Goal: Task Accomplishment & Management: Complete application form

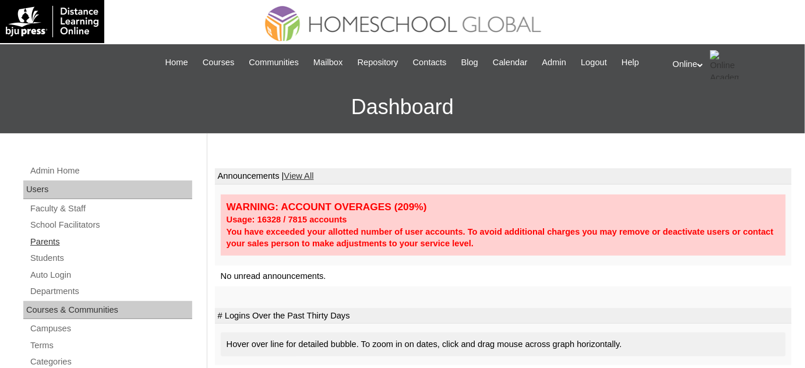
click at [57, 243] on link "Parents" at bounding box center [110, 242] width 163 height 15
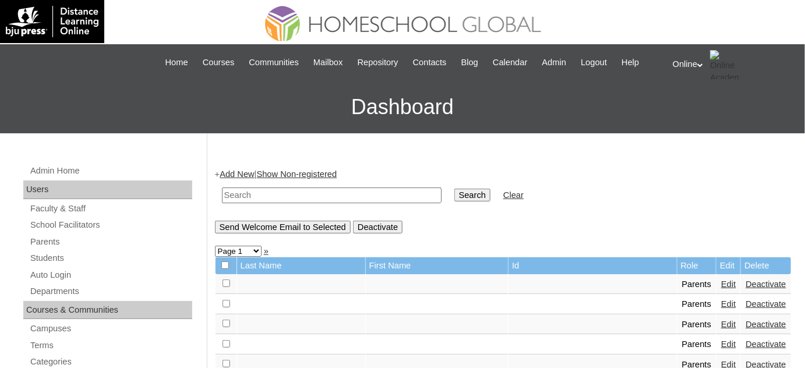
click at [242, 176] on link "Add New" at bounding box center [237, 173] width 34 height 9
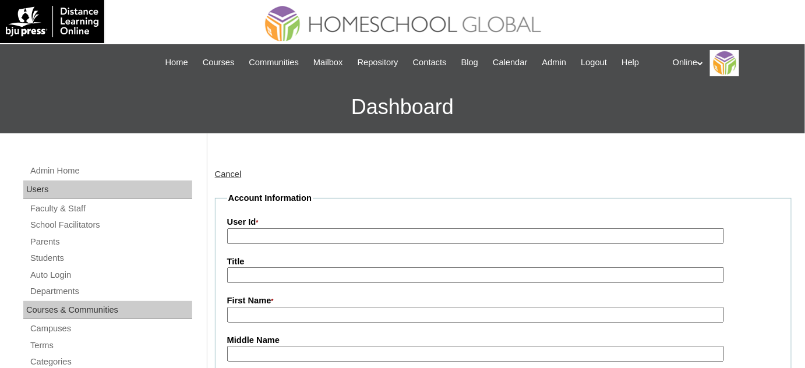
click at [343, 234] on input "User Id *" at bounding box center [475, 236] width 497 height 16
paste input "HGP0149-OACAD2025"
type input "HGP0149-OACAD2025"
click at [307, 312] on input "First Name *" at bounding box center [475, 315] width 497 height 16
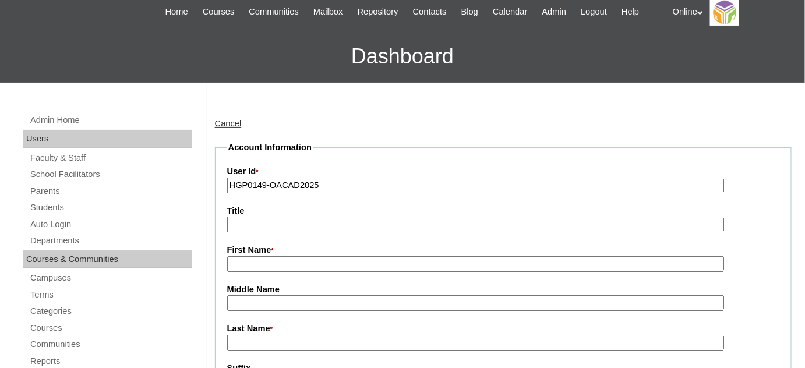
scroll to position [52, 0]
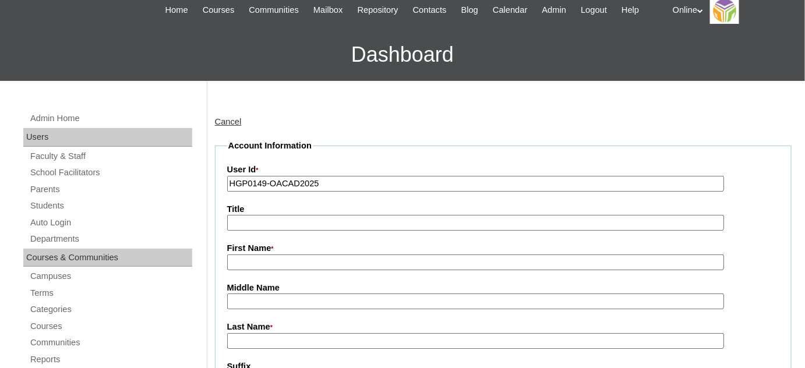
paste input "Karen Quiambao"
click at [284, 262] on input "Karen Quiambao" at bounding box center [475, 262] width 497 height 16
type input "Karen"
click at [264, 337] on input "Last Name *" at bounding box center [475, 341] width 497 height 16
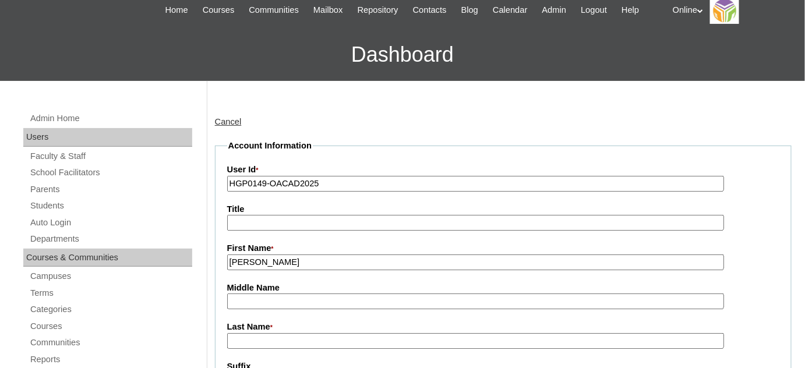
paste input "Quiambao"
type input "Quiambao"
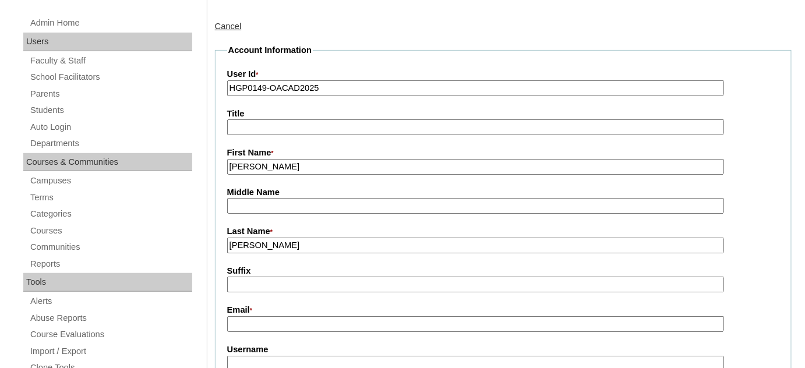
scroll to position [158, 0]
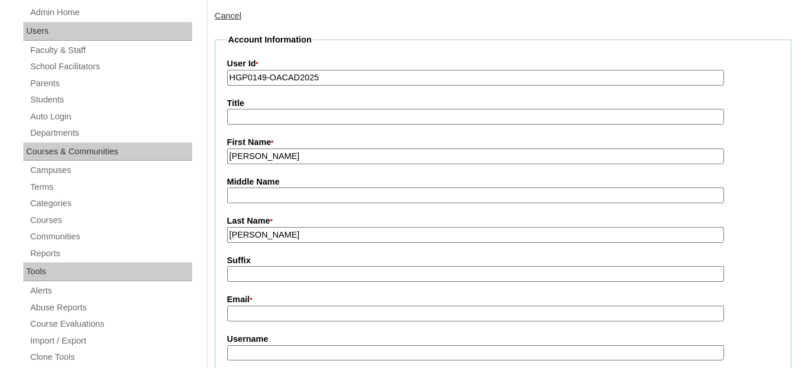
click at [280, 310] on input "Email *" at bounding box center [475, 314] width 497 height 16
paste input "karensesio@gmail.com"
type input "karensesio@gmail.com"
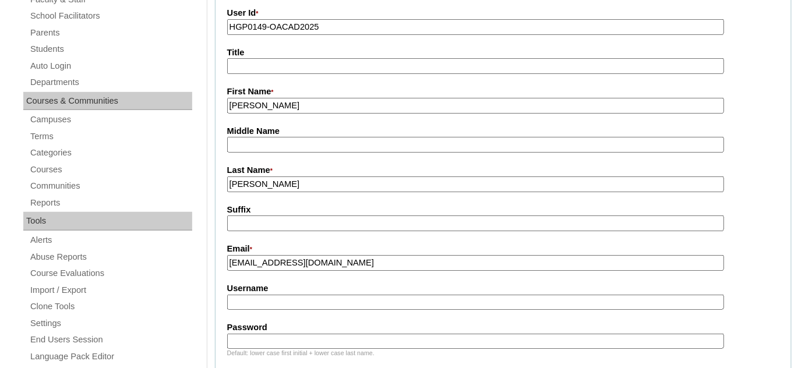
scroll to position [211, 0]
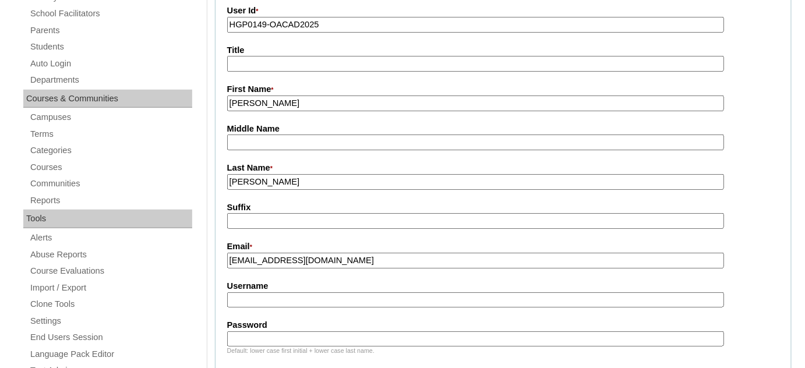
click at [294, 296] on input "Username" at bounding box center [475, 300] width 497 height 16
paste input "ksesio2025"
type input "ksesio2025"
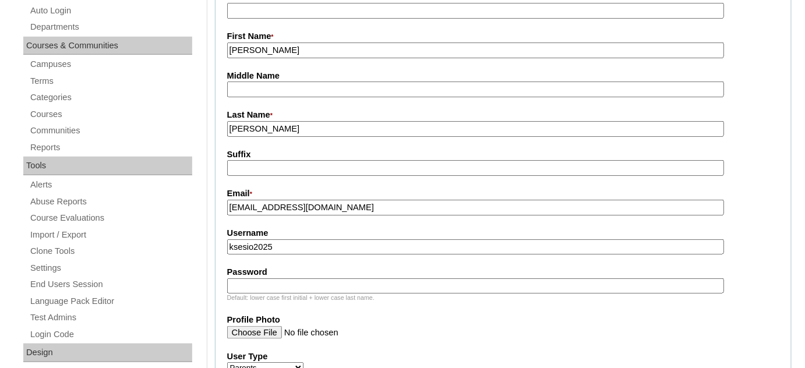
click at [271, 280] on input "Password" at bounding box center [475, 286] width 497 height 16
paste input "LkjnG"
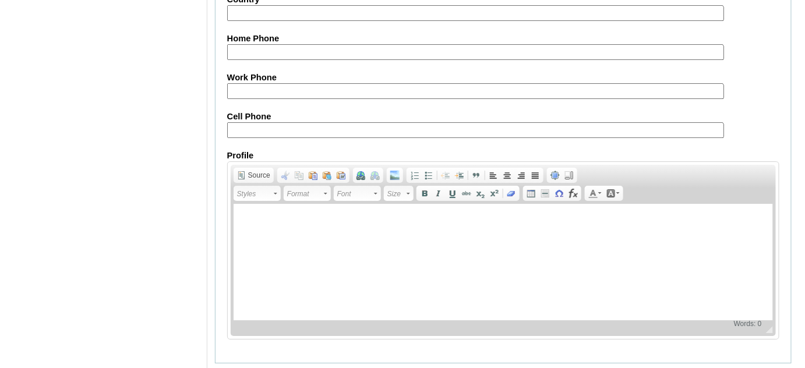
scroll to position [1189, 0]
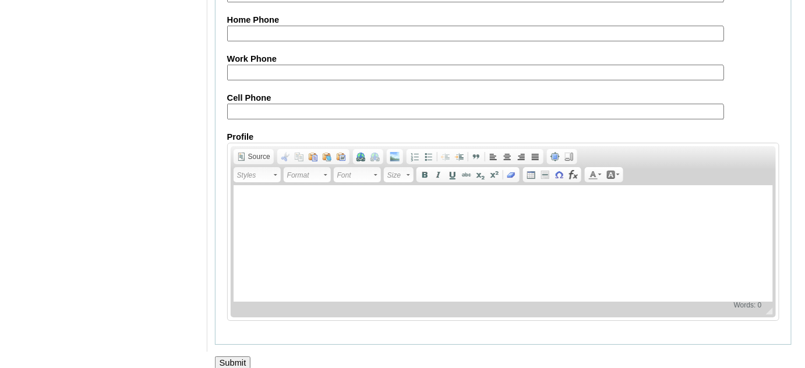
type input "LkjnG"
click at [236, 356] on input "Submit" at bounding box center [233, 362] width 36 height 13
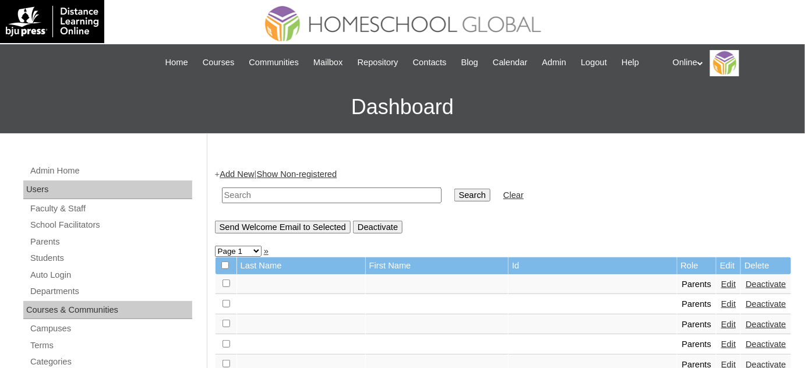
click at [270, 200] on input "text" at bounding box center [332, 196] width 220 height 16
type input "ymas"
click at [454, 189] on input "Search" at bounding box center [472, 195] width 36 height 13
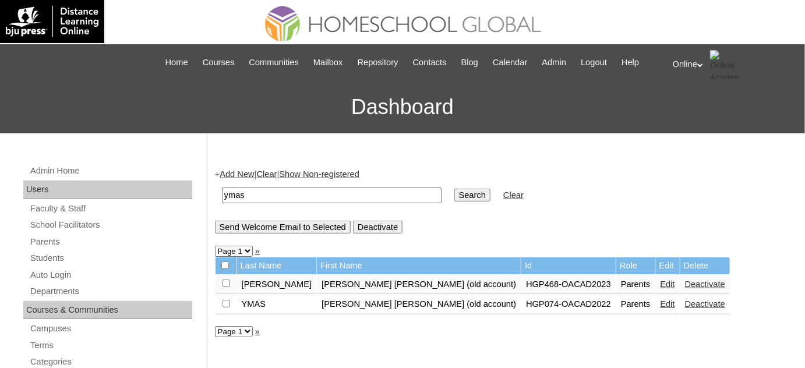
click at [254, 175] on link "Add New" at bounding box center [237, 173] width 34 height 9
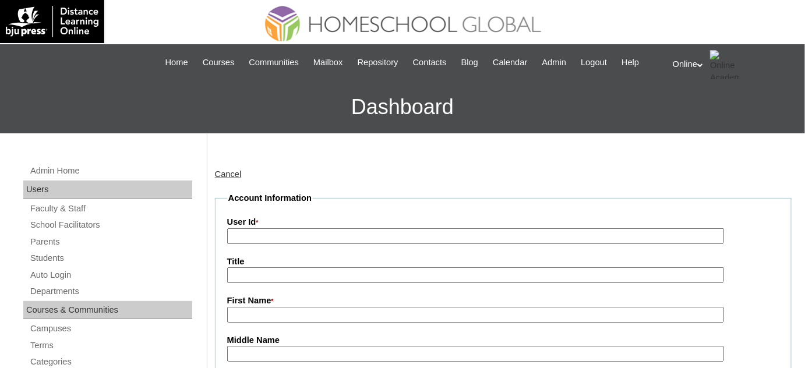
click at [377, 239] on input "User Id *" at bounding box center [475, 236] width 497 height 16
paste input "HGP0151-OACAD2025"
type input "HGP0151-OACAD2025"
click at [295, 307] on input "First Name *" at bounding box center [475, 315] width 497 height 16
paste input "Kristina Marie Daliva-ymas"
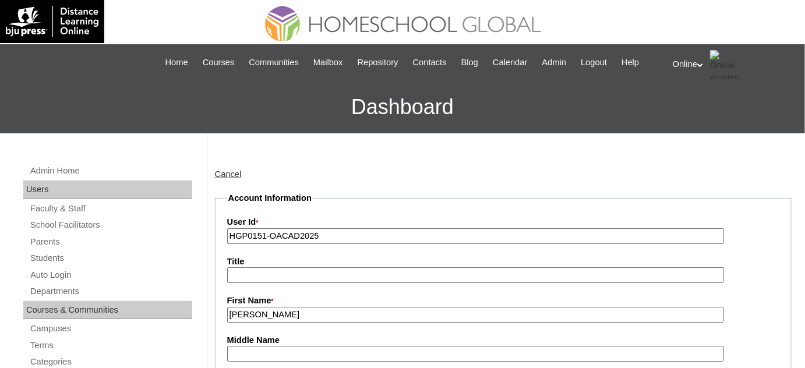
click at [291, 313] on input "Kristina Marie Daliva-ymas" at bounding box center [475, 315] width 497 height 16
click at [290, 313] on input "Kristina Marie Daliva-ymas" at bounding box center [475, 315] width 497 height 16
click at [287, 313] on input "Kristina Marie Daliva-ymas" at bounding box center [475, 315] width 497 height 16
click at [284, 315] on input "Kristina Marie Daliva-ymas" at bounding box center [475, 315] width 497 height 16
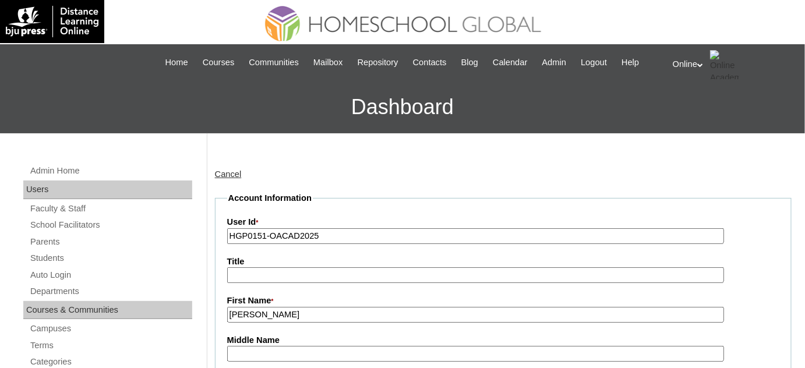
drag, startPoint x: 286, startPoint y: 314, endPoint x: 362, endPoint y: 313, distance: 75.7
click at [362, 313] on input "Kristina Marie Daliva-ymas" at bounding box center [475, 315] width 497 height 16
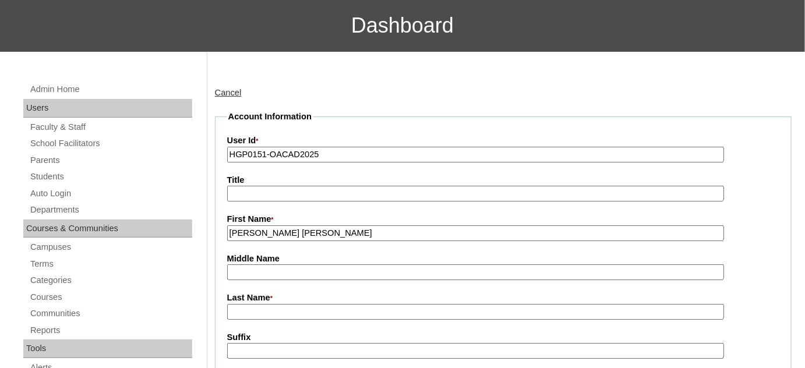
scroll to position [105, 0]
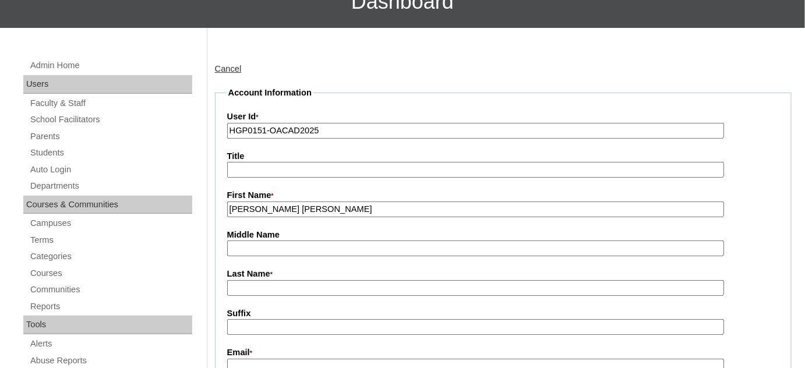
type input "Kristina Marie"
click at [274, 291] on input "Last Name *" at bounding box center [475, 288] width 497 height 16
paste input "Daliva-ymas"
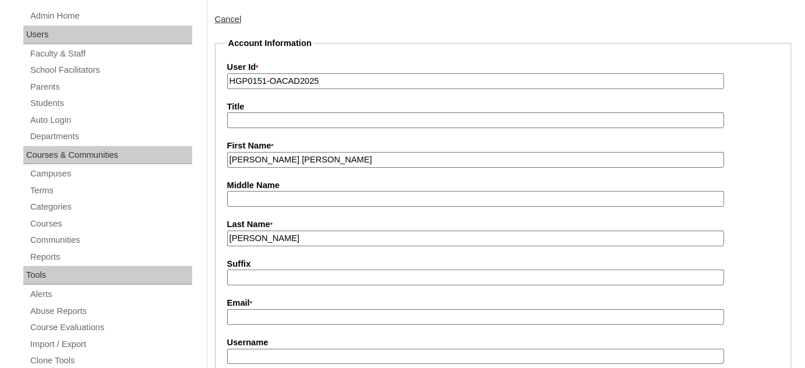
scroll to position [158, 0]
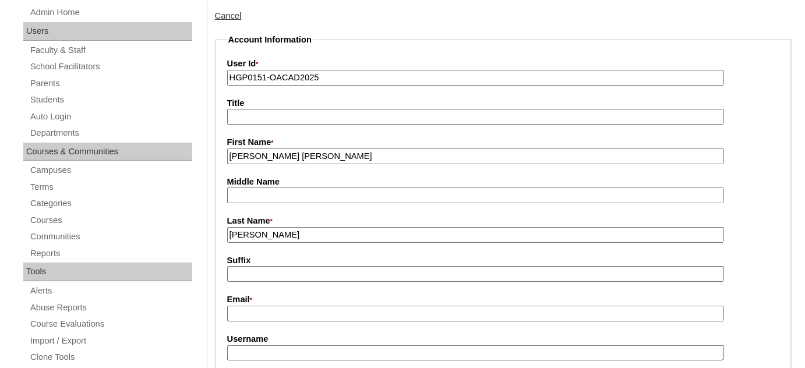
type input "Daliva-ymas"
click at [330, 271] on input "Suffix" at bounding box center [475, 274] width 497 height 16
paste input "kmdaliva@yahoo.com"
type input "kmdaliva@yahoo.com"
click at [317, 299] on label "Email *" at bounding box center [503, 300] width 552 height 13
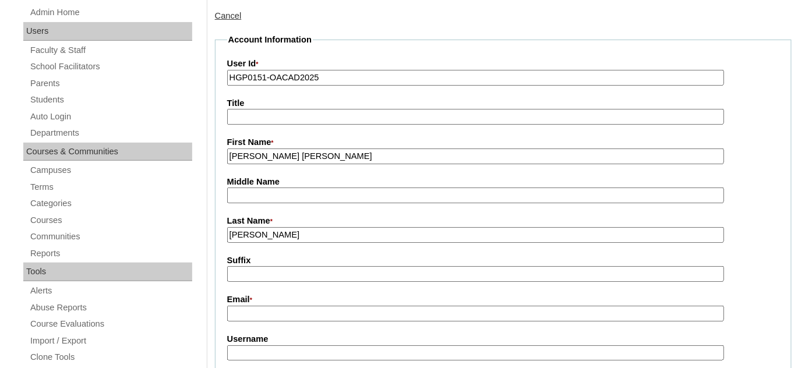
click at [317, 306] on input "Email *" at bounding box center [475, 314] width 497 height 16
click at [318, 306] on input "Email *" at bounding box center [475, 314] width 497 height 16
paste input "kmdaliva@yahoo.com"
type input "kmdaliva@yahoo.com"
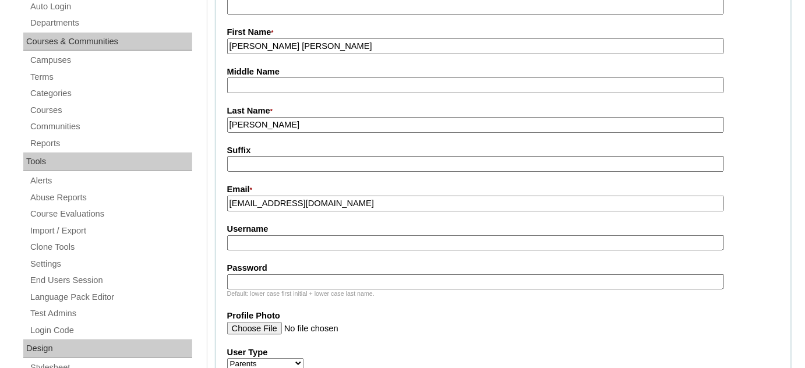
scroll to position [317, 0]
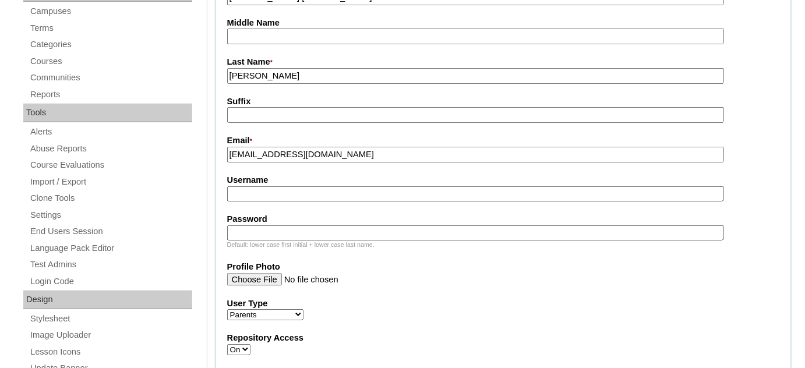
click at [267, 187] on input "Username" at bounding box center [475, 194] width 497 height 16
paste input "kymas2025"
type input "kymas2025"
click at [263, 218] on label "Password" at bounding box center [503, 219] width 552 height 12
click at [263, 225] on input "Password" at bounding box center [475, 233] width 497 height 16
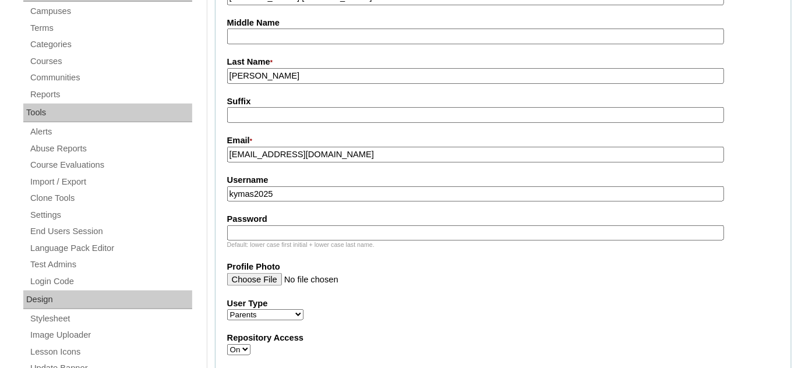
paste input "wTfhj"
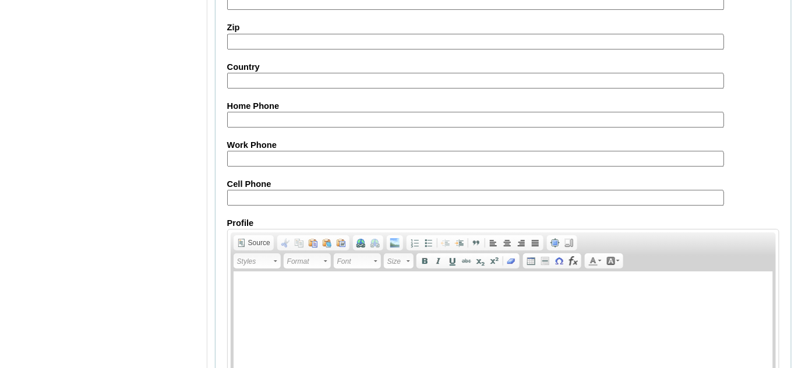
scroll to position [1189, 0]
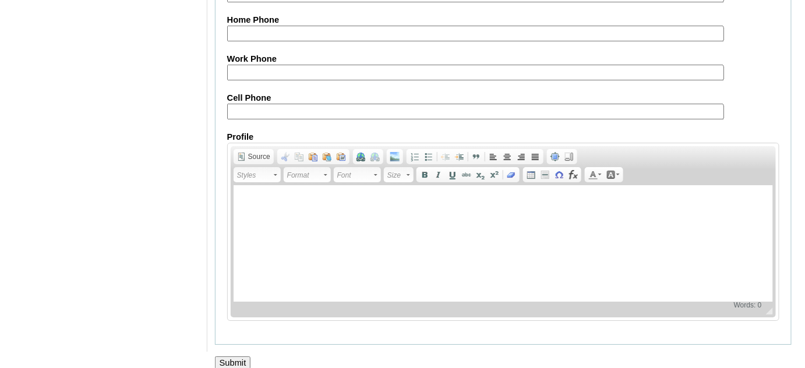
type input "wTfhj"
drag, startPoint x: 236, startPoint y: 348, endPoint x: 246, endPoint y: 341, distance: 12.1
click at [235, 356] on input "Submit" at bounding box center [233, 362] width 36 height 13
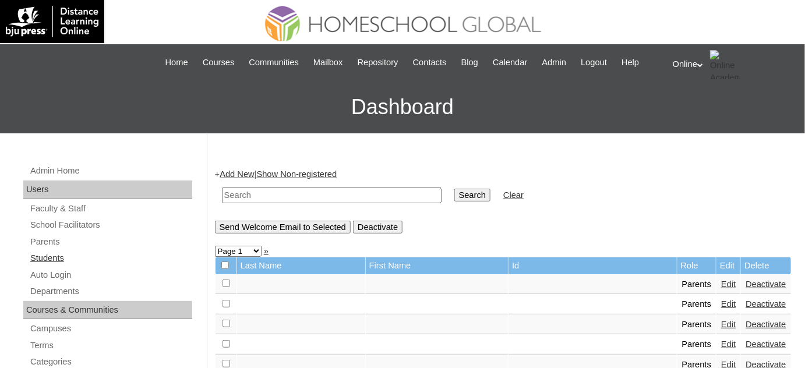
click at [112, 254] on link "Students" at bounding box center [110, 258] width 163 height 15
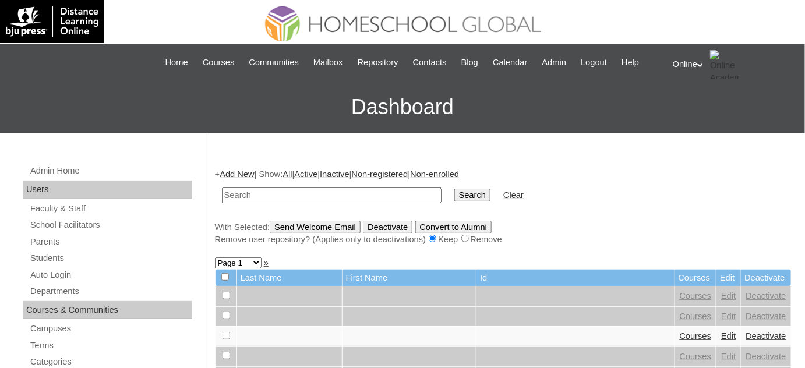
click at [254, 174] on link "Add New" at bounding box center [237, 173] width 34 height 9
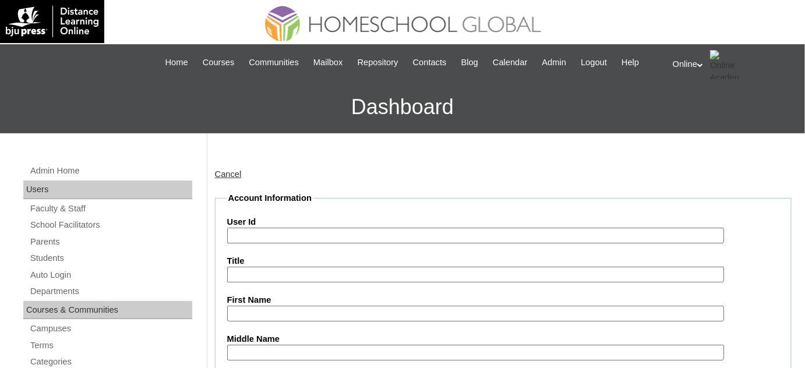
click at [422, 228] on input "User Id" at bounding box center [475, 236] width 497 height 16
paste input "HG182OACAD2025"
type input "HG182OACAD2025"
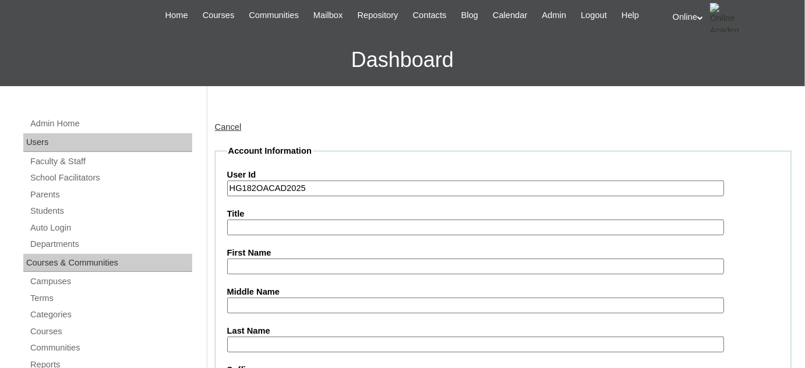
scroll to position [52, 0]
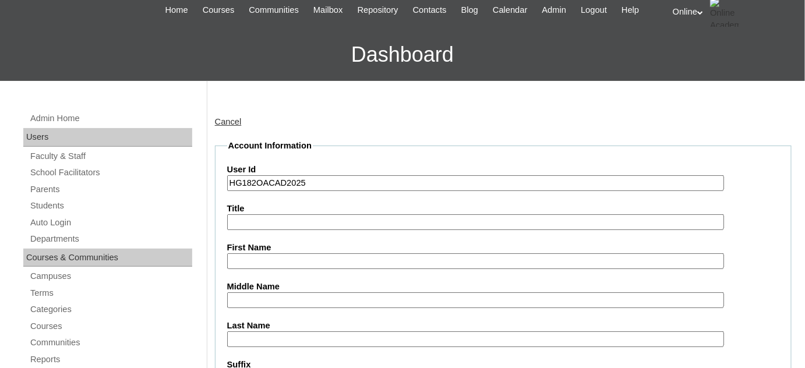
click at [285, 264] on input "First Name" at bounding box center [475, 261] width 497 height 16
paste input "Janelle Ishtar Niña Quiambao Sesio _250006075"
click at [395, 258] on input "Janelle Ishtar Niña Quiambao Sesio _250006075" at bounding box center [475, 261] width 497 height 16
click at [354, 257] on input "Janelle Ishtar Niña Quiambao Sesio" at bounding box center [475, 261] width 497 height 16
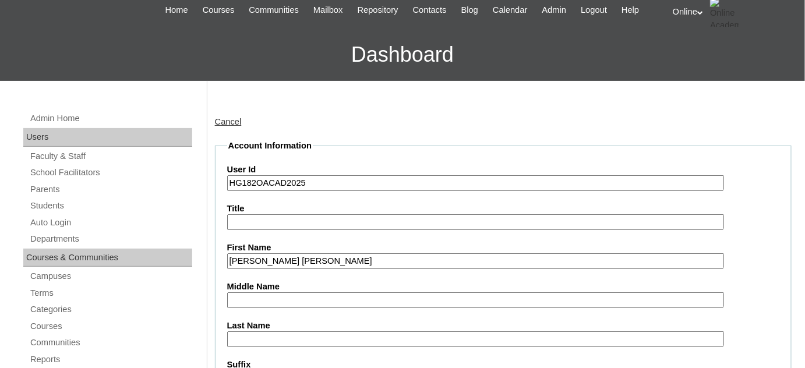
click at [356, 257] on input "Janelle Ishtar Niña Quiambao Sesio" at bounding box center [475, 261] width 497 height 16
click at [365, 256] on input "Janelle Ishtar Niña Quiambao Sesio" at bounding box center [475, 261] width 497 height 16
type input "Janelle Ishtar Niña Quiambao"
click at [295, 331] on input "Last Name" at bounding box center [475, 339] width 497 height 16
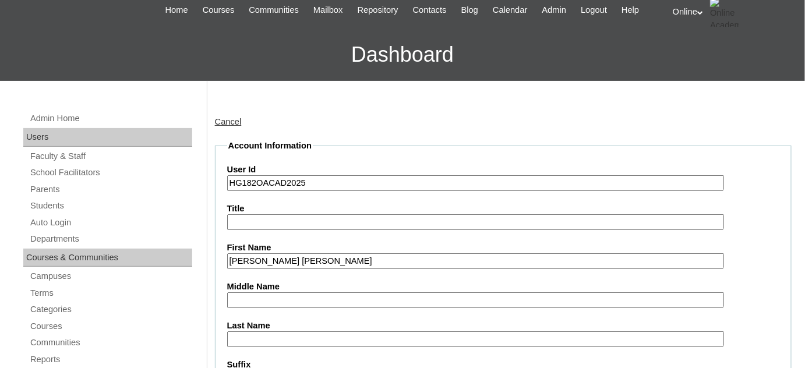
paste input "Sesio"
type input "Sesio"
click at [335, 255] on input "Janelle Ishtar Niña Quiambao" at bounding box center [475, 261] width 497 height 16
type input "Janelle Ishtar Niña"
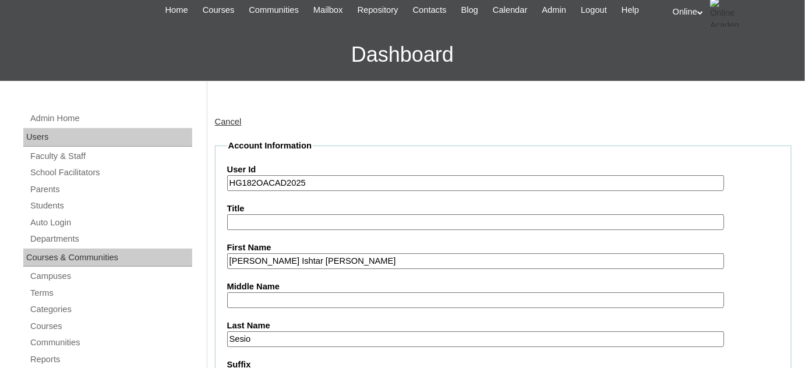
click at [301, 297] on input "Middle Name" at bounding box center [475, 300] width 497 height 16
paste input "Quiambao"
type input "Quiambao"
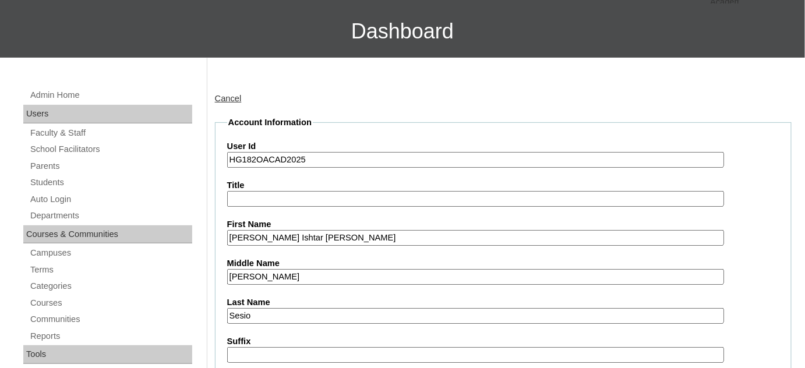
scroll to position [158, 0]
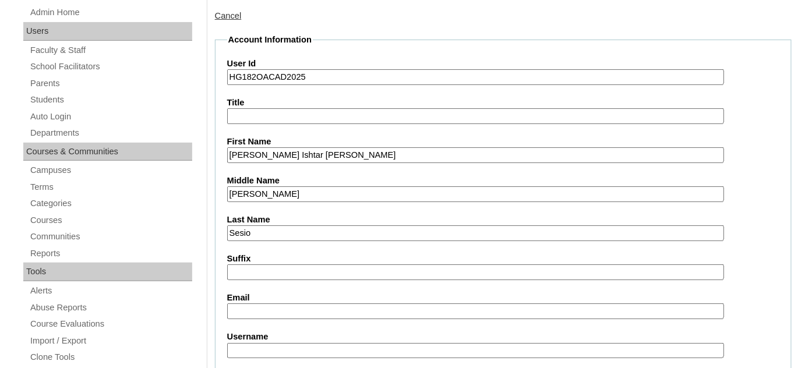
click at [284, 305] on input "Email" at bounding box center [475, 311] width 497 height 16
paste input "jonathan.sesio@gmail.com"
type input "jonathan.sesio@gmail.com"
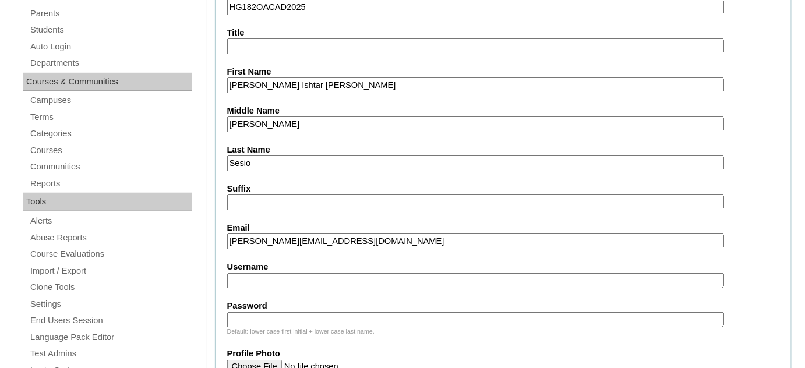
scroll to position [264, 0]
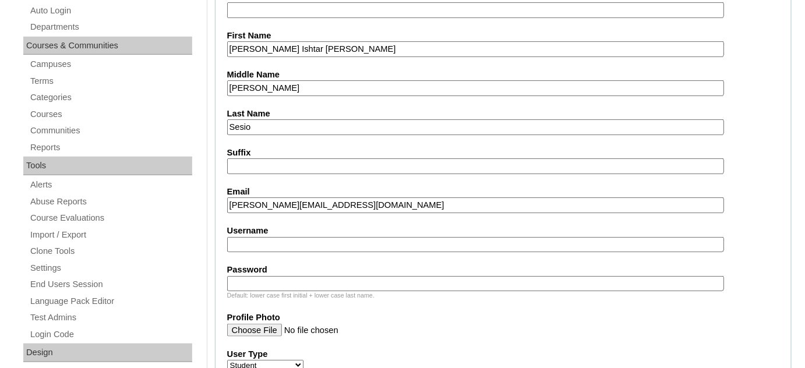
paste input "janelle.sesio2025"
click at [337, 242] on input "Username" at bounding box center [475, 245] width 497 height 16
type input "janelle.sesio2025"
click at [248, 276] on input "Password" at bounding box center [475, 284] width 497 height 16
paste input "jsNqm"
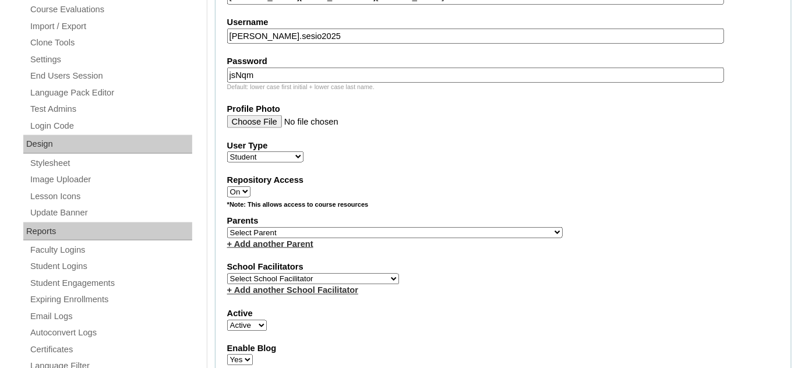
scroll to position [476, 0]
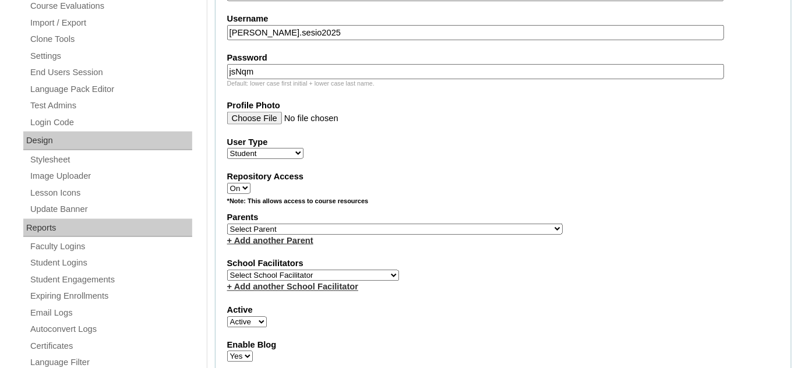
type input "jsNqm"
click at [321, 224] on select "Select Parent , , , , , , , , , , , , , , , , , , , , , , , , , , , , , , , , ,…" at bounding box center [394, 229] width 335 height 11
drag, startPoint x: 320, startPoint y: 218, endPoint x: 328, endPoint y: 226, distance: 11.5
click at [320, 224] on select "Select Parent , , , , , , , , , , , , , , , , , , , , , , , , , , , , , , , , ,…" at bounding box center [394, 229] width 335 height 11
click at [397, 224] on select "Select Parent , , , , , , , , , , , , , , , , , , , , , , , , , , , , , , , , ,…" at bounding box center [394, 229] width 335 height 11
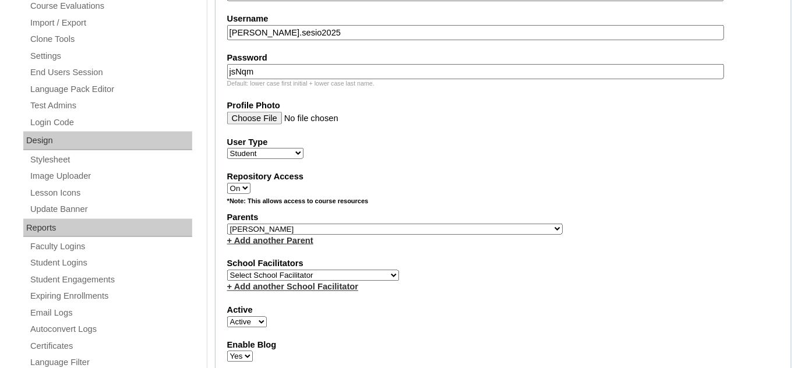
click at [426, 224] on select "Select Parent , , , , , , , , , , , , , , , , , , , , , , , , , , , , , , , , ,…" at bounding box center [394, 229] width 335 height 11
select select "43426"
click at [227, 224] on select "Select Parent , , , , , , , , , , , , , , , , , , , , , , , , , , , , , , , , ,…" at bounding box center [394, 229] width 335 height 11
click at [355, 270] on select "Select School Facilitator Norman Añain Ruffa Abadijas Mary Abella Gloryfe Abion…" at bounding box center [313, 275] width 172 height 11
select select "29277"
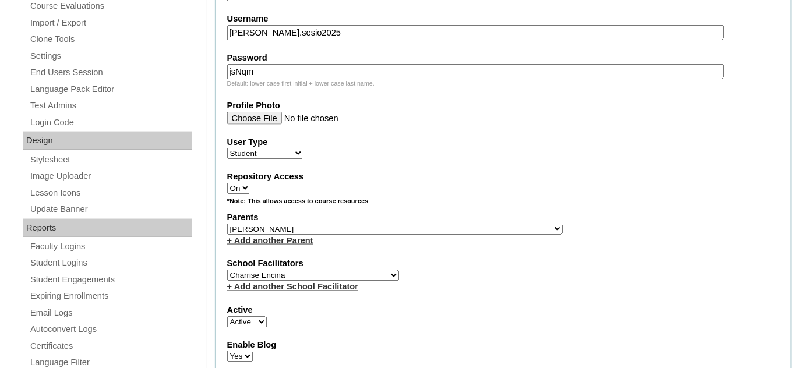
click at [227, 270] on select "Select School Facilitator Norman Añain Ruffa Abadijas Mary Abella Gloryfe Abion…" at bounding box center [313, 275] width 172 height 11
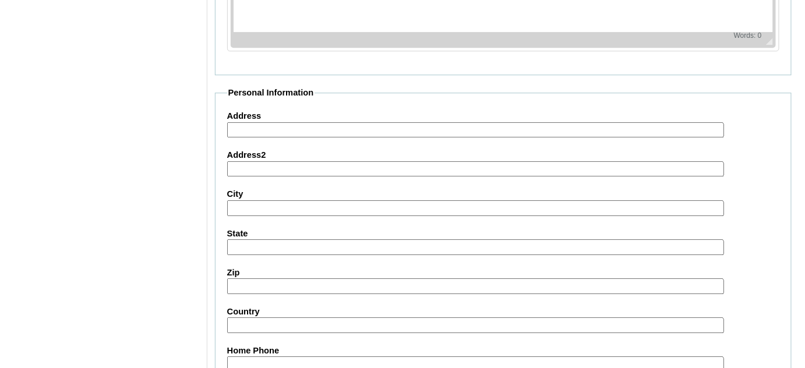
scroll to position [1386, 0]
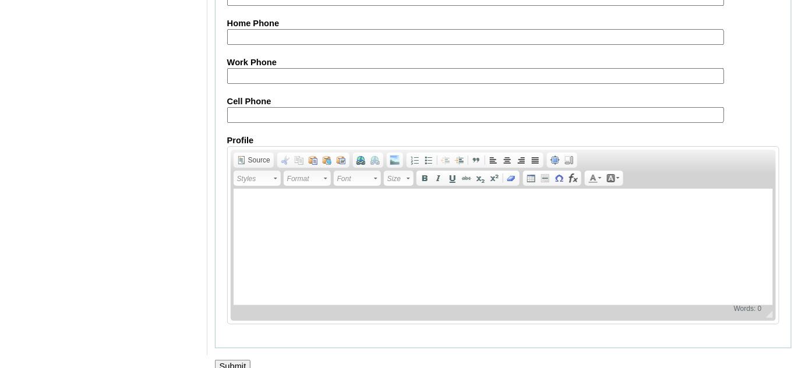
click at [233, 360] on input "Submit" at bounding box center [233, 366] width 36 height 13
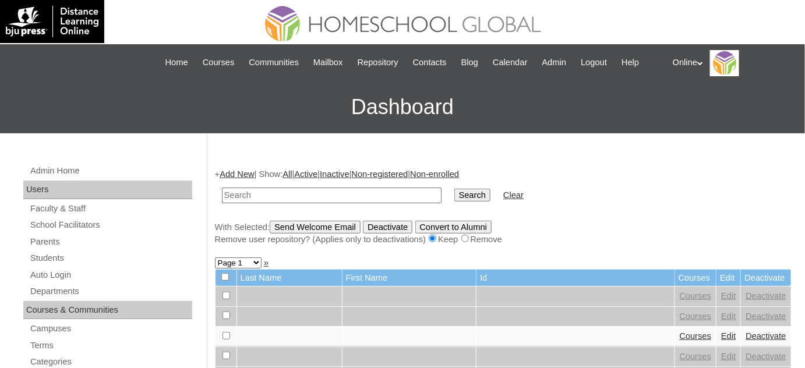
click at [291, 193] on input "text" at bounding box center [332, 196] width 220 height 16
type input "ymas"
click at [454, 189] on input "Search" at bounding box center [472, 195] width 36 height 13
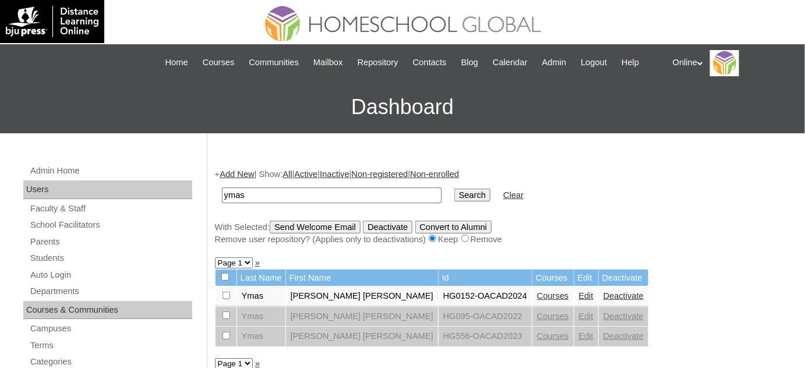
click at [603, 295] on link "Deactivate" at bounding box center [623, 295] width 40 height 9
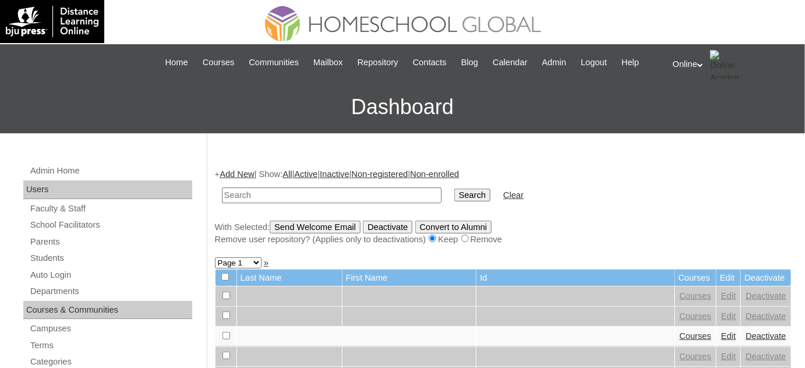
click at [244, 176] on link "Add New" at bounding box center [237, 173] width 34 height 9
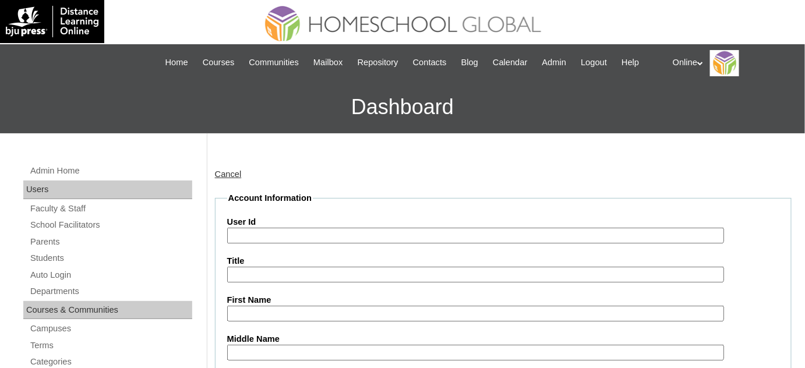
drag, startPoint x: 294, startPoint y: 234, endPoint x: 291, endPoint y: 239, distance: 6.0
click at [291, 239] on input "User Id" at bounding box center [475, 236] width 497 height 16
paste input "HG184OACAD2025"
type input "HG184OACAD2025"
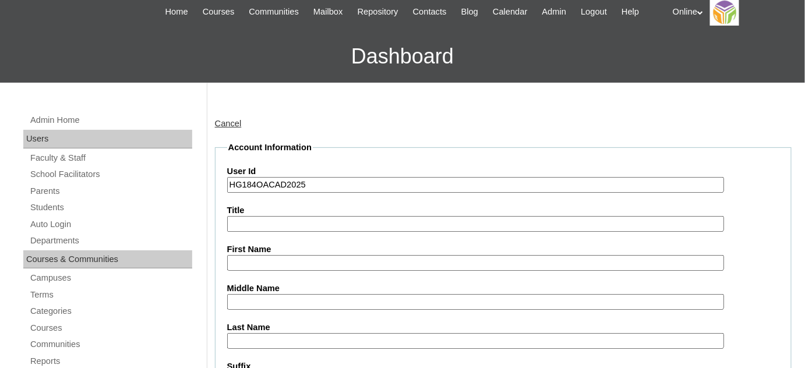
scroll to position [52, 0]
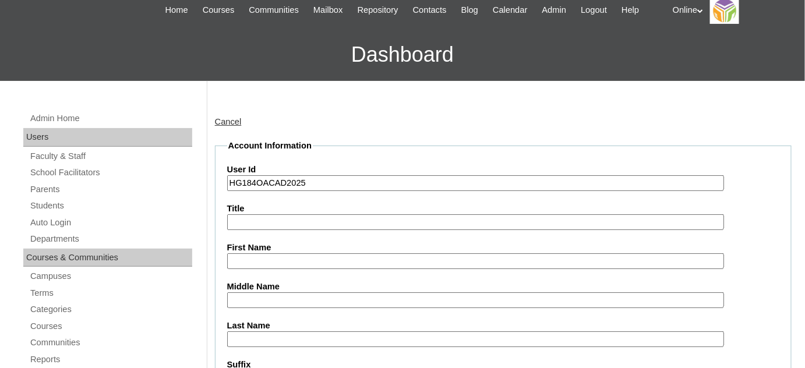
click at [339, 261] on input "First Name" at bounding box center [475, 261] width 497 height 16
paste input "Nina Patricia Daliva YMAS _220011198"
click at [373, 257] on input "Nina Patricia Daliva YMAS _220011198" at bounding box center [475, 261] width 497 height 16
click at [320, 260] on input "Nina Patricia Daliva YMAS" at bounding box center [475, 261] width 497 height 16
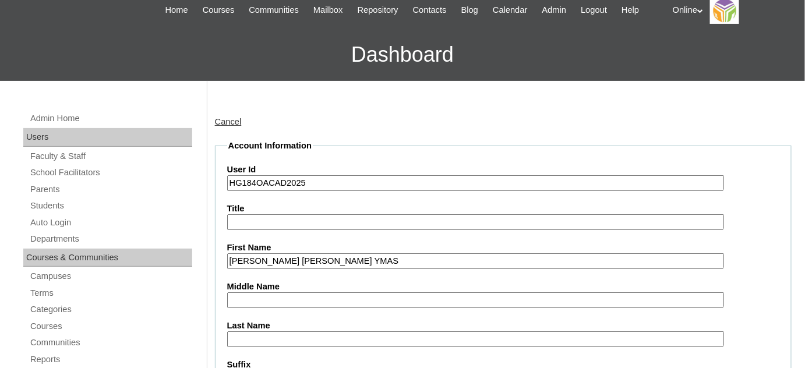
click at [303, 259] on input "Nina Patricia Daliva YMAS" at bounding box center [475, 261] width 497 height 16
click at [330, 257] on input "Nina Patricia Daliva YMAS" at bounding box center [475, 261] width 497 height 16
type input "Nina Patricia Daliva"
click at [268, 335] on input "Last Name" at bounding box center [475, 339] width 497 height 16
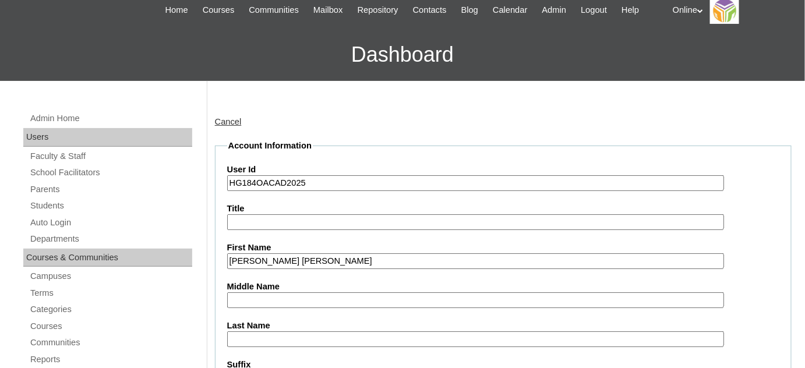
paste input "YMAS"
type input "YMAS"
click at [301, 262] on input "Nina Patricia Daliva" at bounding box center [475, 261] width 497 height 16
type input "Nina Patricia"
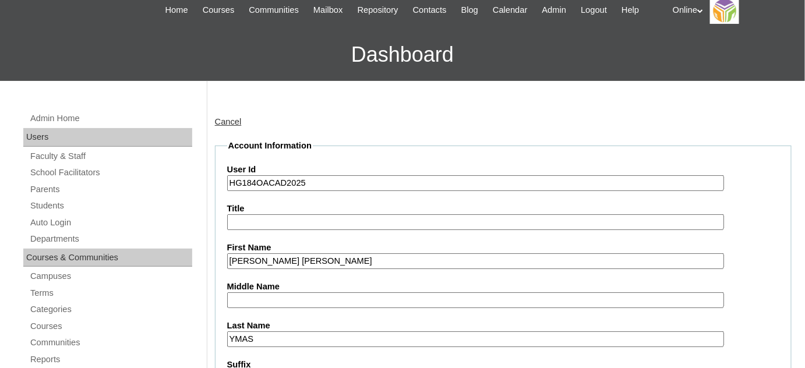
click at [277, 298] on input "Middle Name" at bounding box center [475, 300] width 497 height 16
paste input "Daliva"
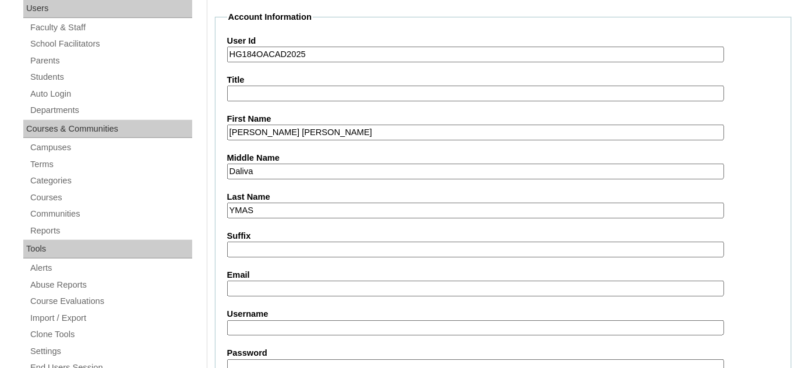
scroll to position [211, 0]
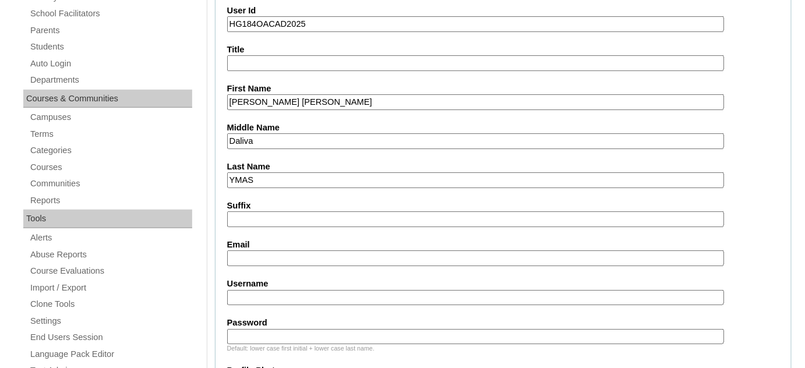
type input "Daliva"
click at [313, 258] on input "Email" at bounding box center [475, 258] width 497 height 16
paste input "kmdaliva@hotmail.com"
type input "kmdaliva@hotmail.com"
click at [303, 290] on input "Username" at bounding box center [475, 298] width 497 height 16
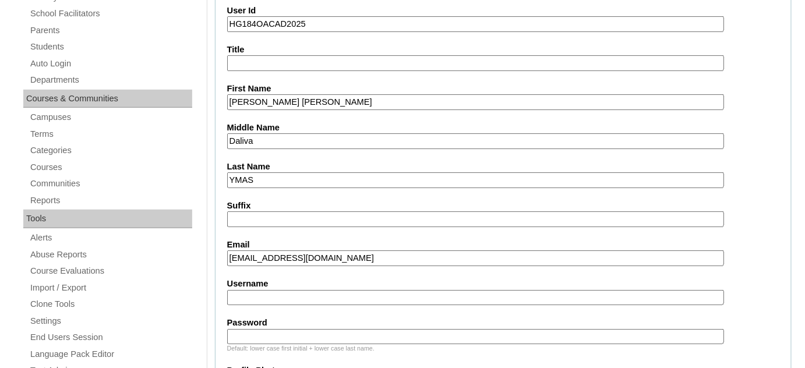
paste input "nina.ymas2025"
type input "nina.ymas2025"
paste input "nPdmS"
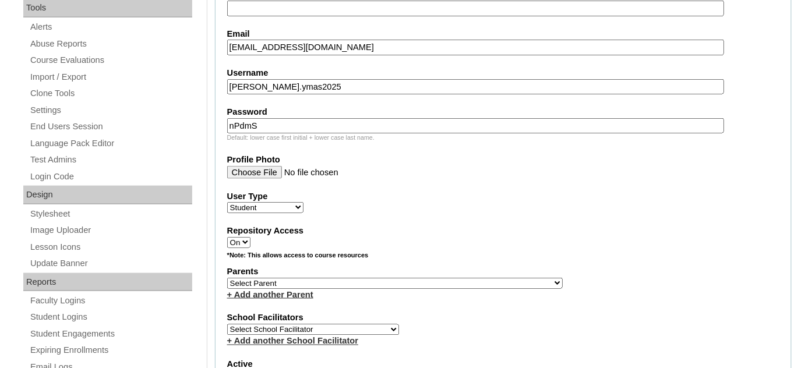
scroll to position [423, 0]
type input "nPdmS"
click at [341, 279] on select "Select Parent , , , , , , , , , , , , , , , , , , , , , , , , , , , , , , , , ,…" at bounding box center [394, 282] width 335 height 11
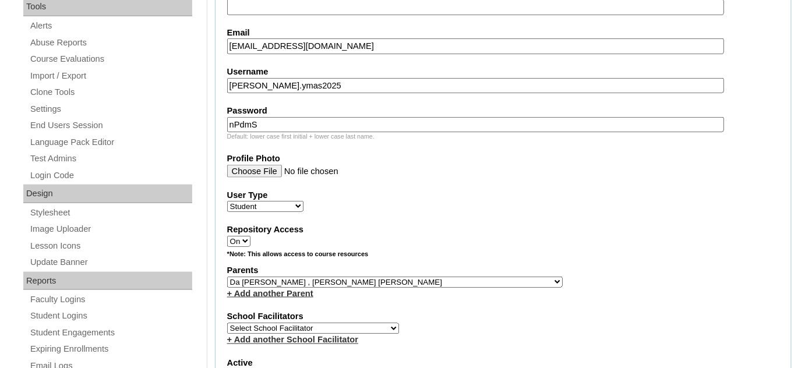
click at [420, 277] on select "Select Parent , , , , , , , , , , , , , , , , , , , , , , , , , , , , , , , , ,…" at bounding box center [394, 282] width 335 height 11
select select "43428"
click at [227, 277] on select "Select Parent , , , , , , , , , , , , , , , , , , , , , , , , , , , , , , , , ,…" at bounding box center [394, 282] width 335 height 11
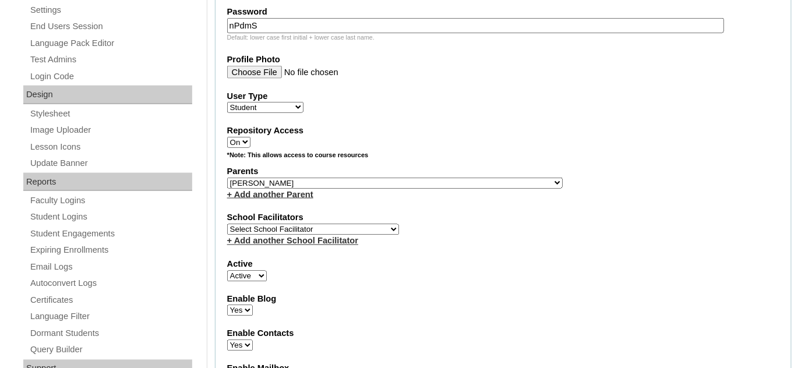
scroll to position [529, 0]
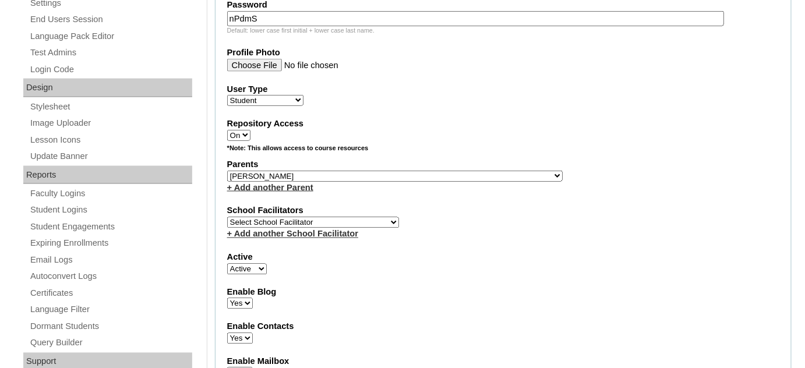
click at [343, 217] on select "Select School Facilitator Norman Añain Ruffa Abadijas Mary Abella Gloryfe Abion…" at bounding box center [313, 222] width 172 height 11
select select "29277"
click at [227, 217] on select "Select School Facilitator Norman Añain Ruffa Abadijas Mary Abella Gloryfe Abion…" at bounding box center [313, 222] width 172 height 11
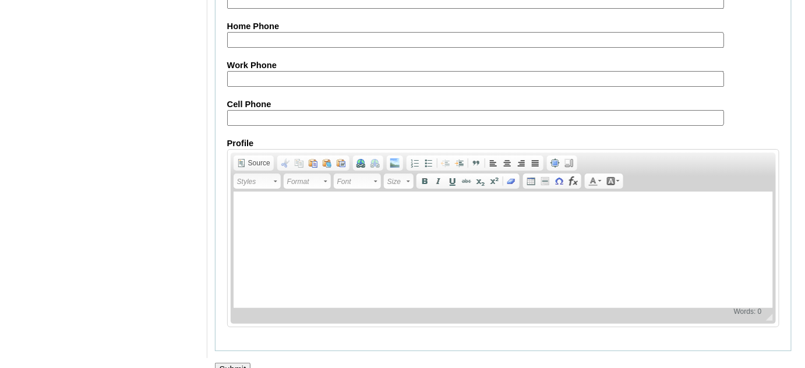
scroll to position [1386, 0]
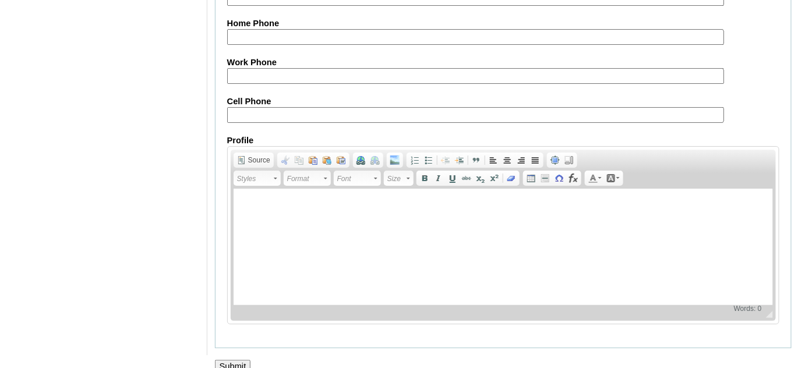
click at [239, 360] on input "Submit" at bounding box center [233, 366] width 36 height 13
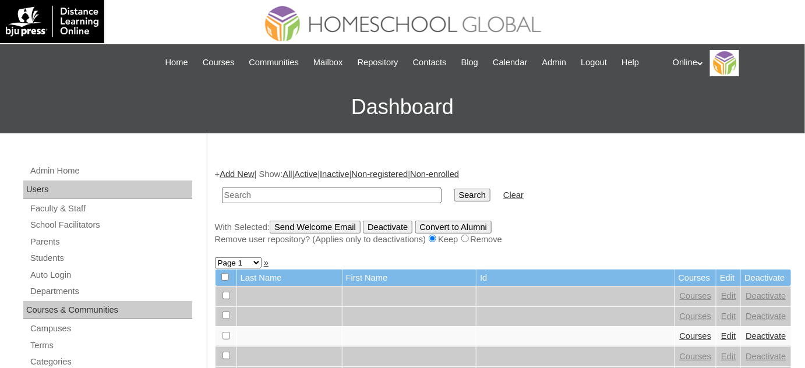
click at [250, 174] on link "Add New" at bounding box center [237, 173] width 34 height 9
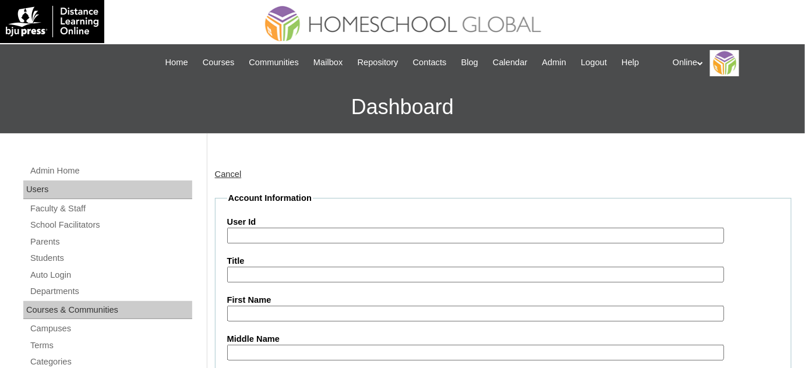
click at [298, 238] on input "User Id" at bounding box center [475, 236] width 497 height 16
click at [94, 257] on link "Students" at bounding box center [110, 258] width 163 height 15
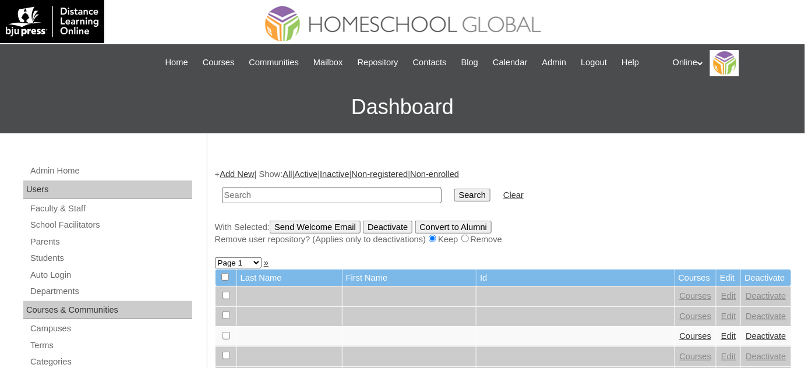
click at [304, 194] on input "text" at bounding box center [332, 196] width 220 height 16
type input "ymas"
click at [454, 189] on input "Search" at bounding box center [472, 195] width 36 height 13
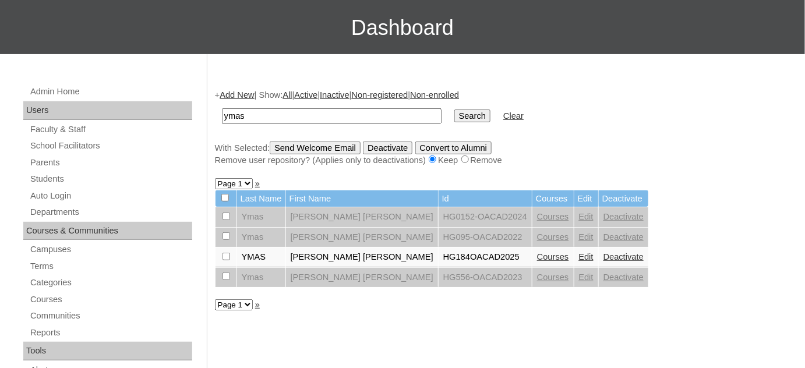
scroll to position [105, 0]
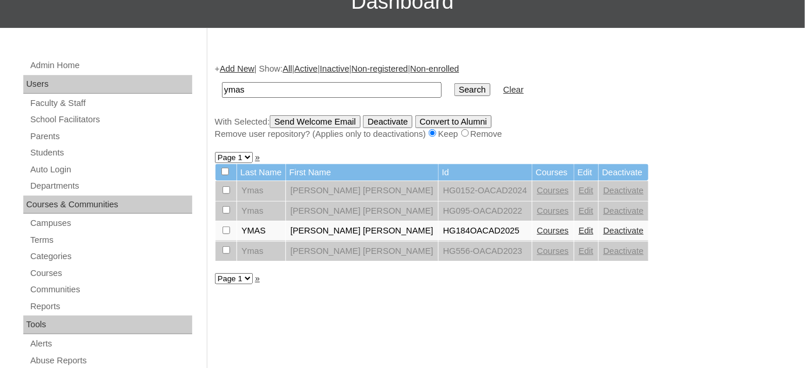
click at [537, 230] on link "Courses" at bounding box center [553, 230] width 32 height 9
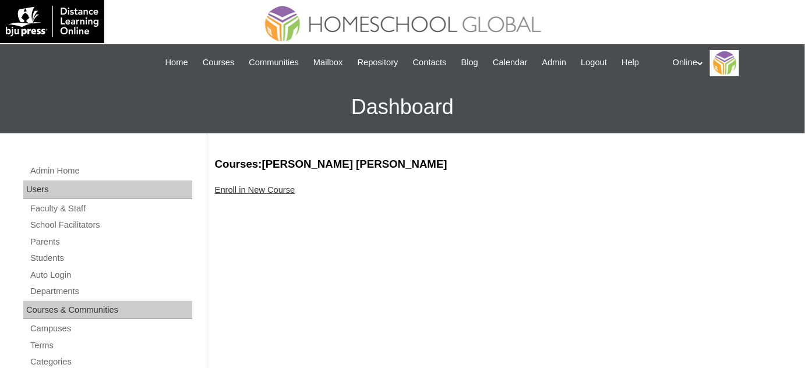
click at [288, 190] on link "Enroll in New Course" at bounding box center [255, 189] width 80 height 9
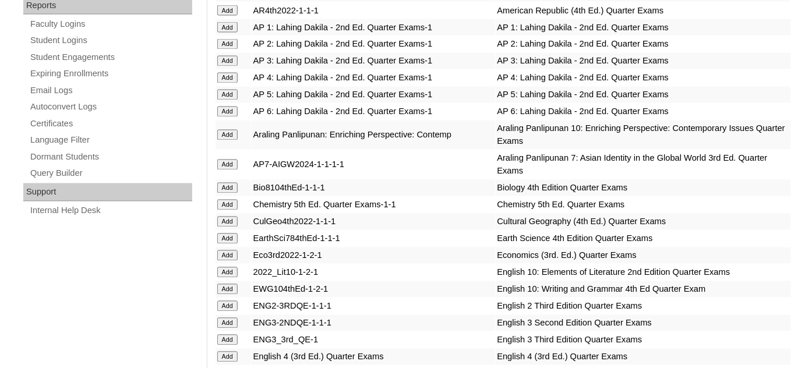
scroll to position [688, 0]
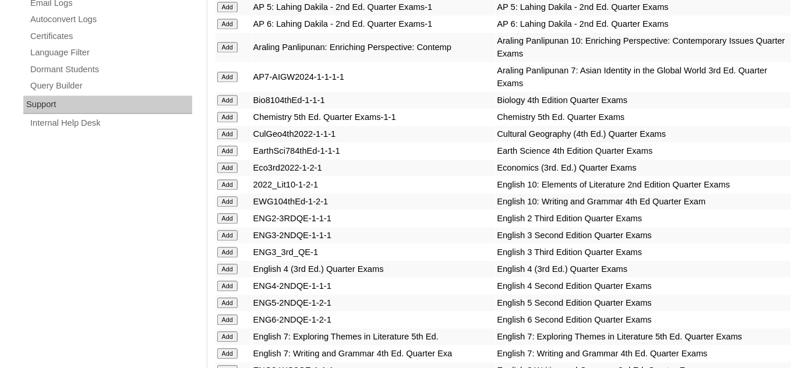
scroll to position [794, 0]
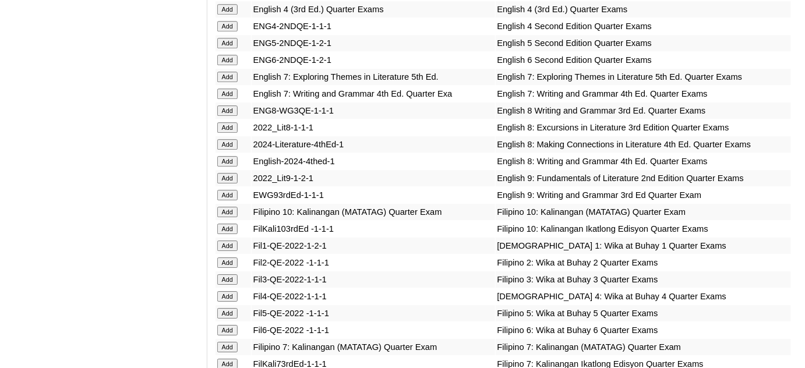
scroll to position [1059, 0]
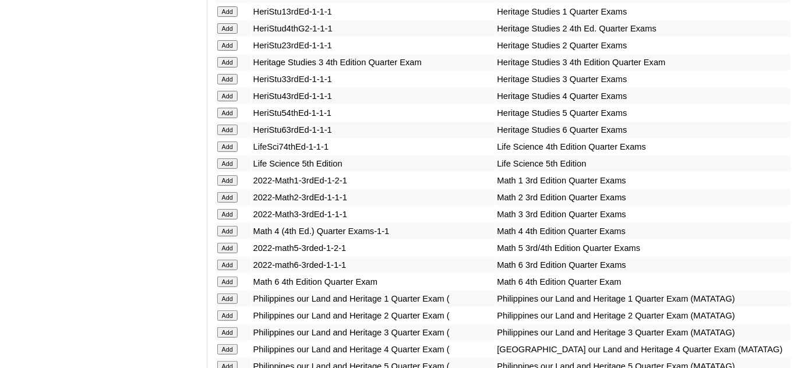
scroll to position [1535, 0]
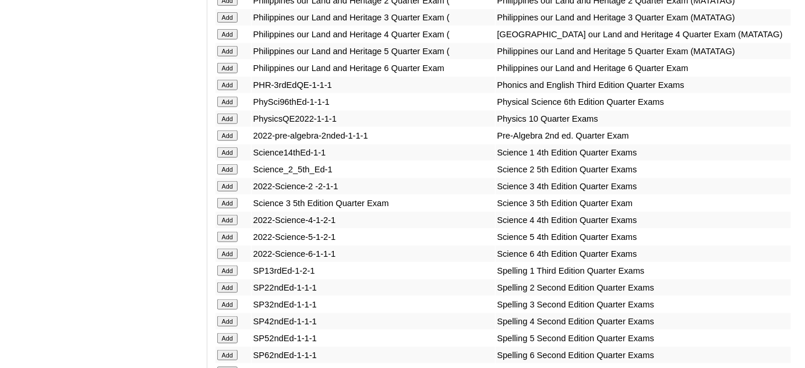
scroll to position [1852, 0]
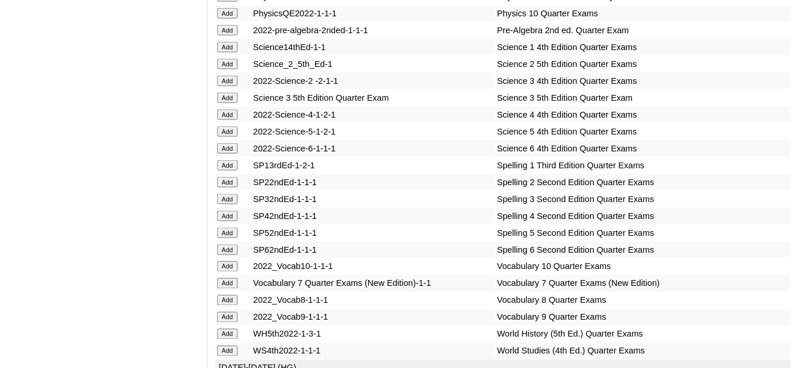
scroll to position [1958, 0]
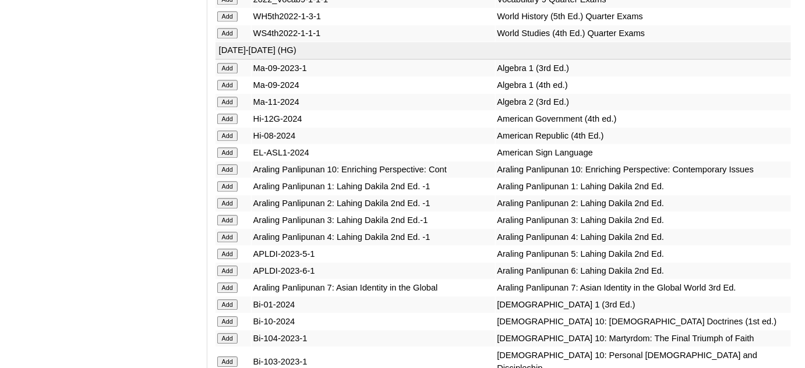
scroll to position [2329, 0]
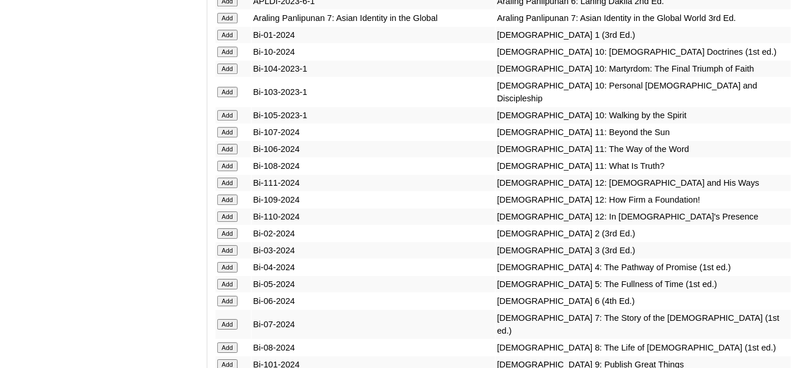
scroll to position [2594, 0]
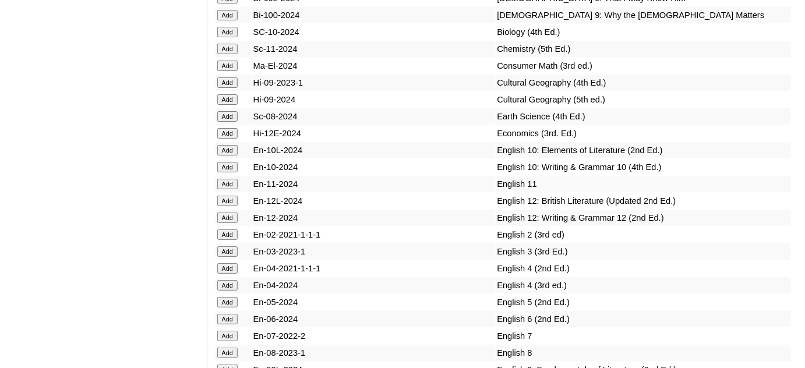
scroll to position [2964, 0]
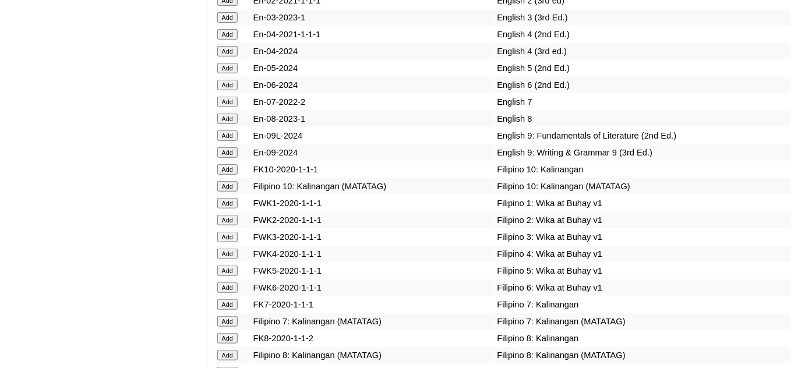
scroll to position [3176, 0]
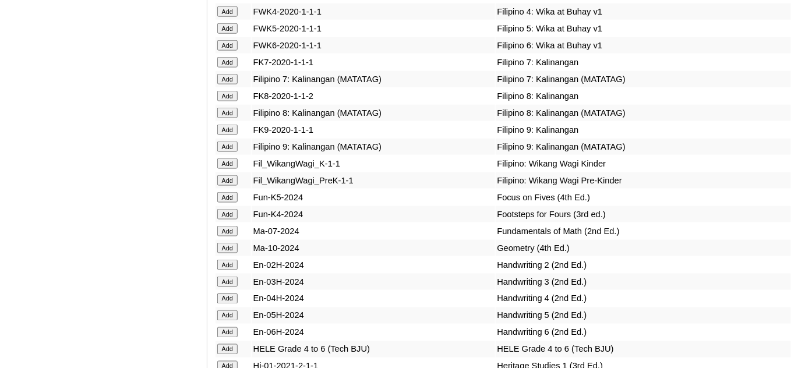
scroll to position [3441, 0]
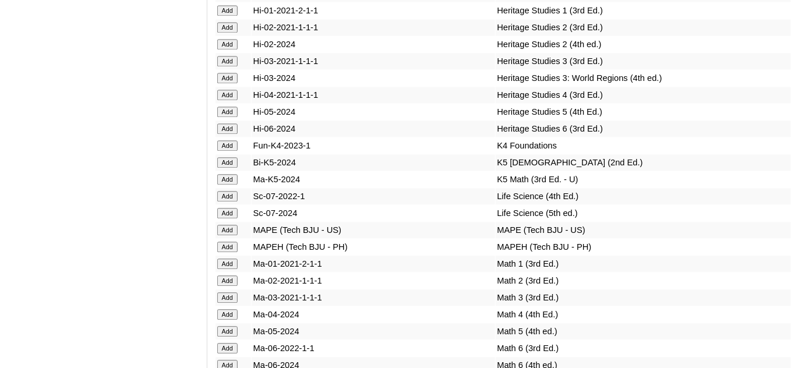
scroll to position [3758, 0]
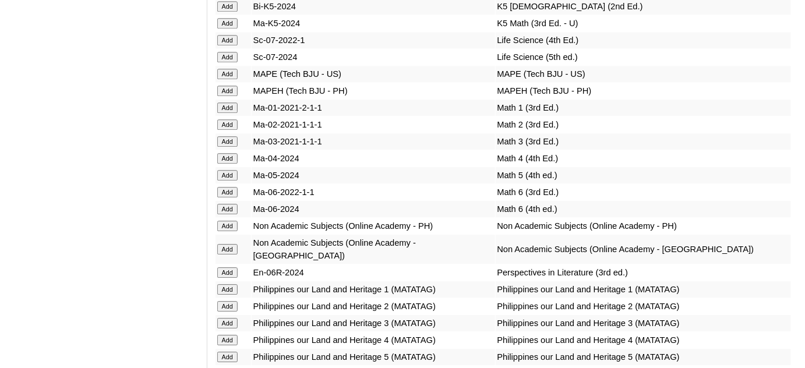
scroll to position [3917, 0]
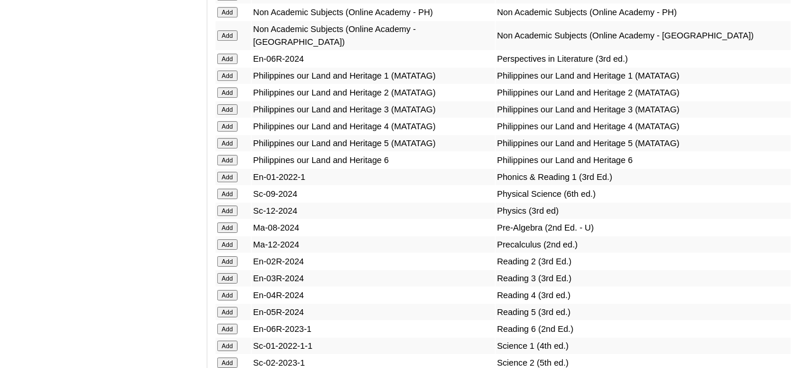
scroll to position [4129, 0]
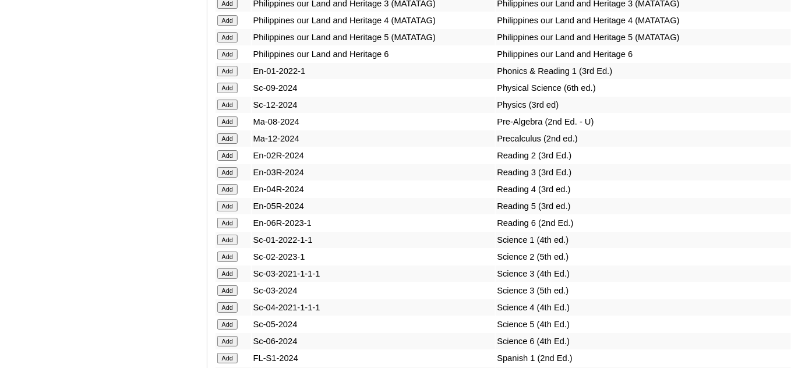
scroll to position [4235, 0]
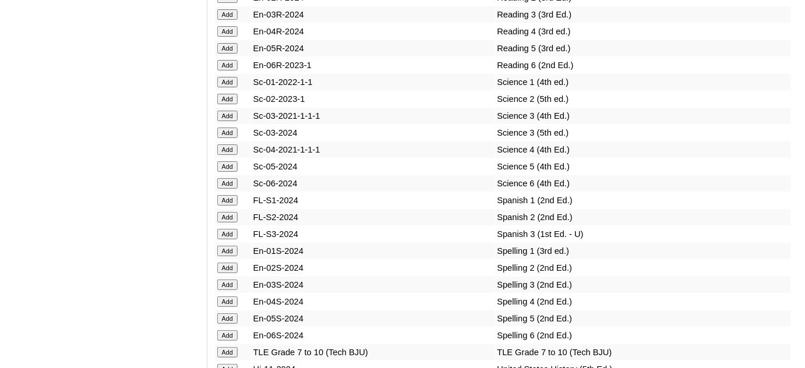
scroll to position [4394, 0]
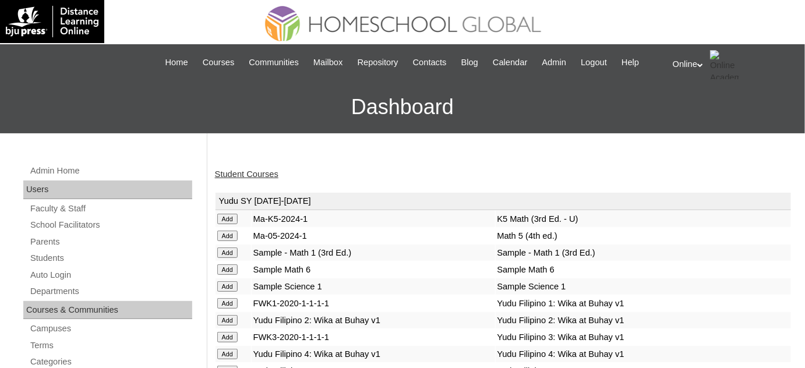
click at [256, 174] on link "Student Courses" at bounding box center [246, 173] width 63 height 9
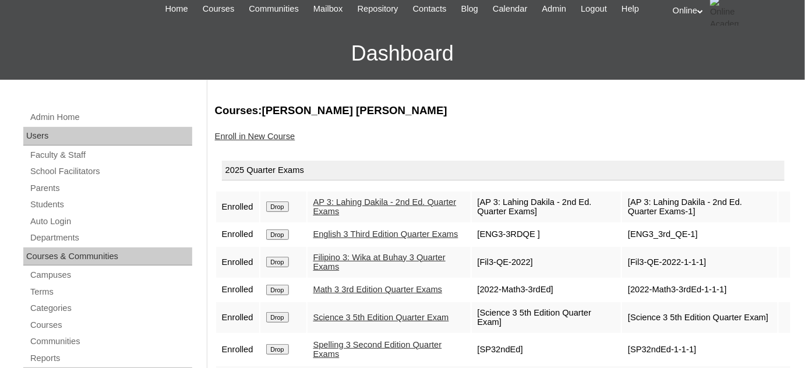
scroll to position [52, 0]
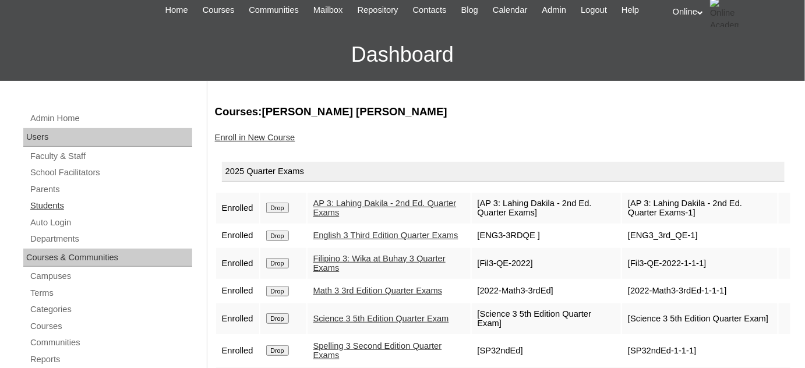
click at [75, 208] on link "Students" at bounding box center [110, 206] width 163 height 15
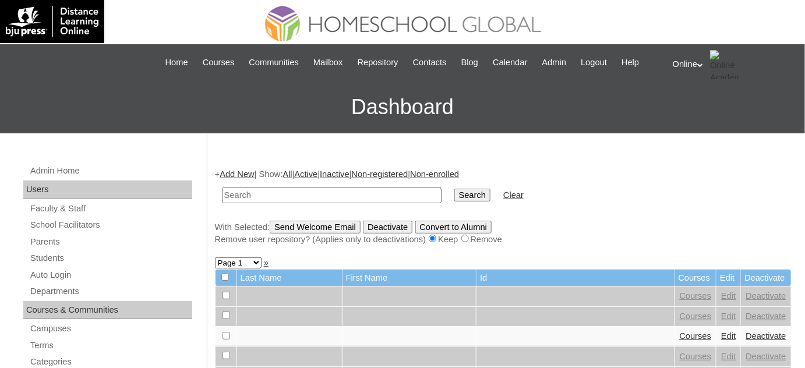
click at [326, 197] on input "text" at bounding box center [332, 196] width 220 height 16
type input "[PERSON_NAME]"
click at [454, 189] on input "Search" at bounding box center [472, 195] width 36 height 13
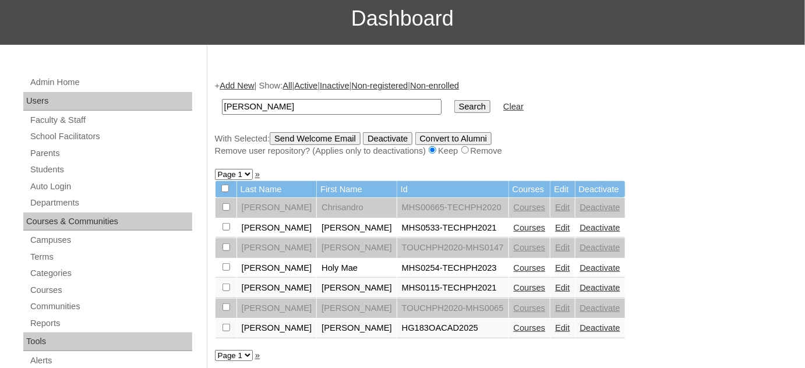
scroll to position [105, 0]
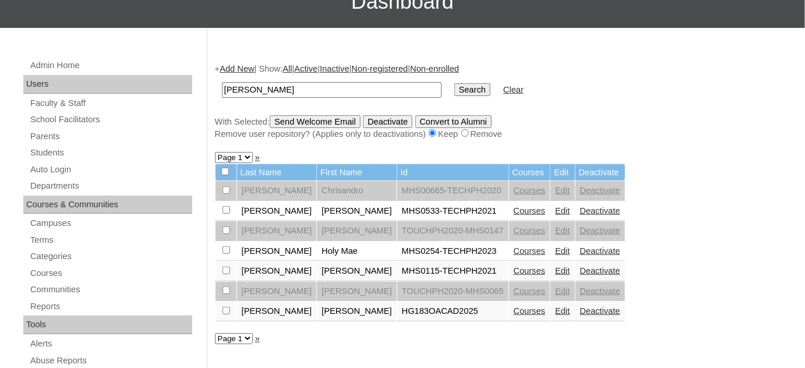
click at [514, 312] on link "Courses" at bounding box center [530, 310] width 32 height 9
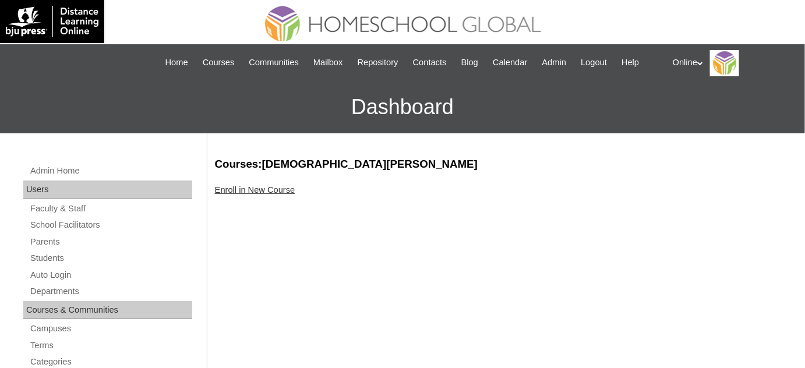
click at [295, 190] on link "Enroll in New Course" at bounding box center [255, 189] width 80 height 9
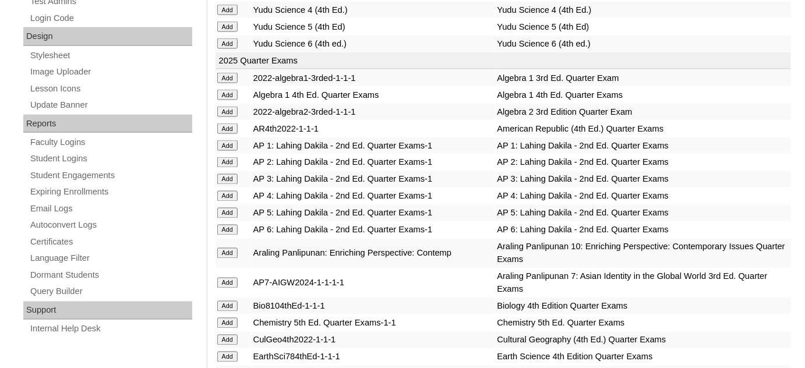
scroll to position [582, 0]
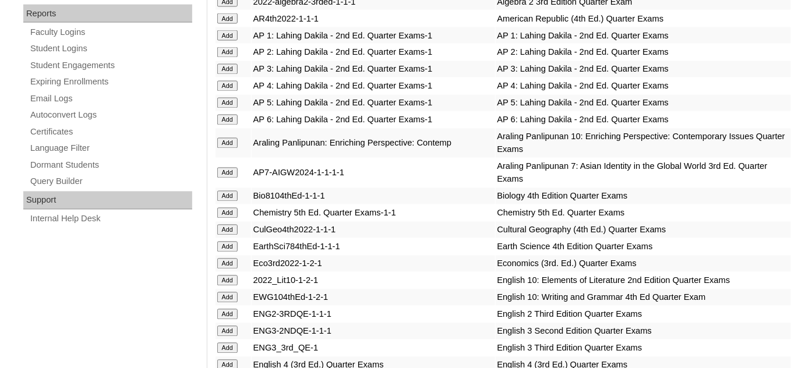
scroll to position [688, 0]
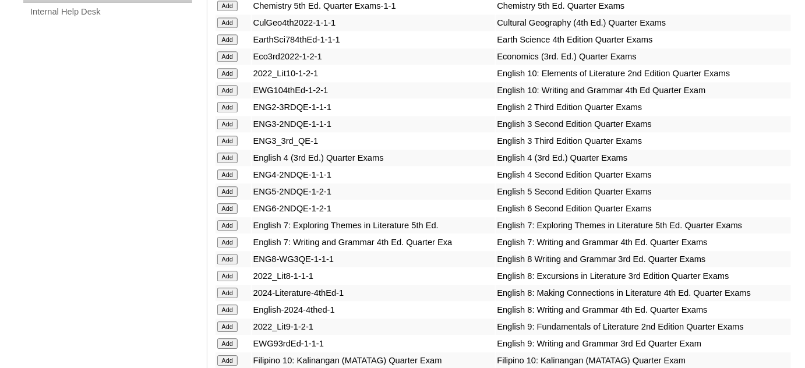
scroll to position [900, 0]
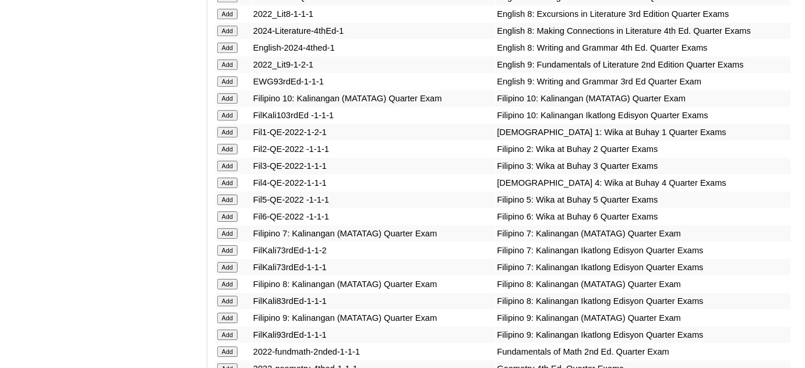
scroll to position [1165, 0]
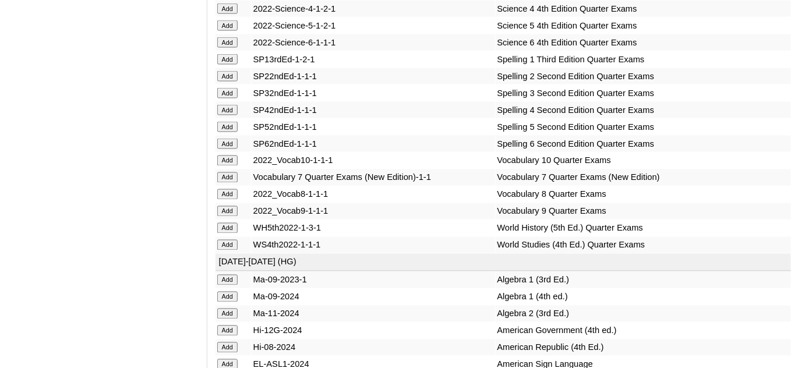
scroll to position [2064, 0]
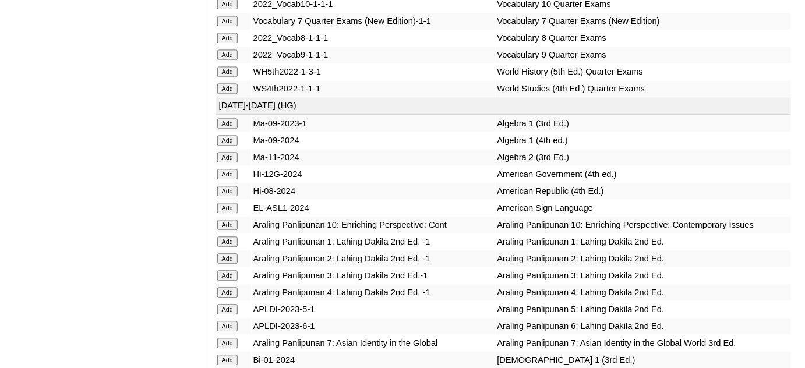
scroll to position [2223, 0]
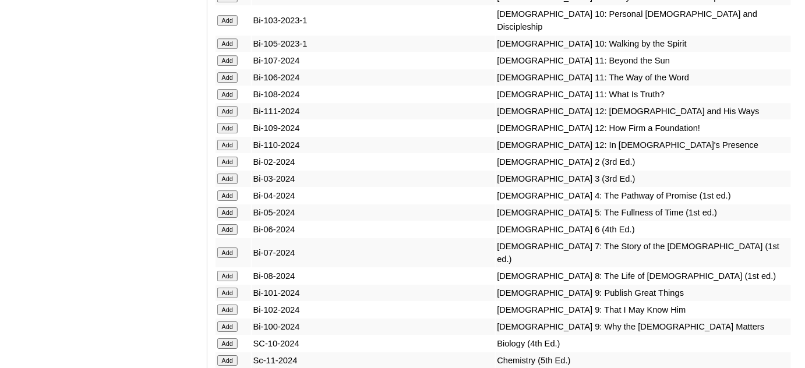
scroll to position [2647, 0]
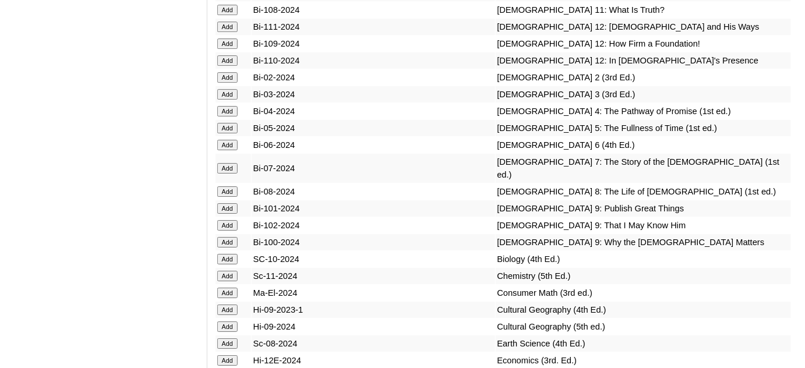
scroll to position [2700, 0]
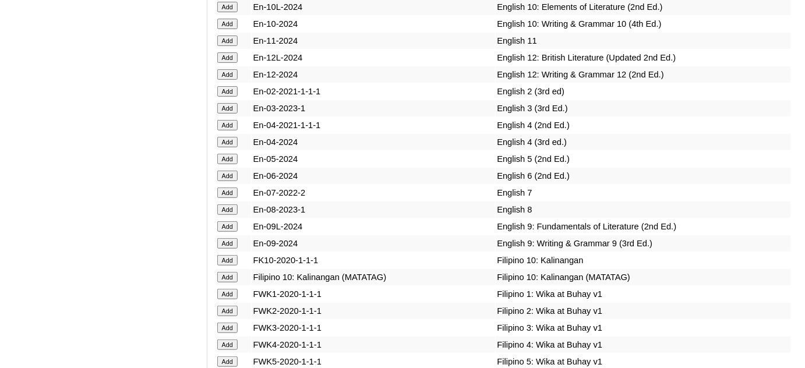
scroll to position [3070, 0]
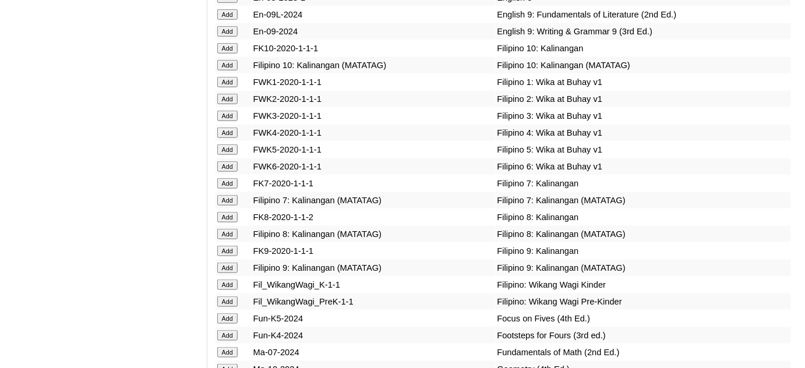
scroll to position [3282, 0]
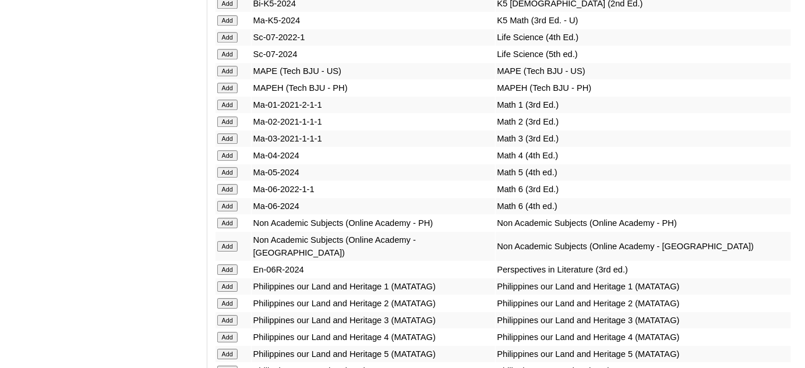
scroll to position [3917, 0]
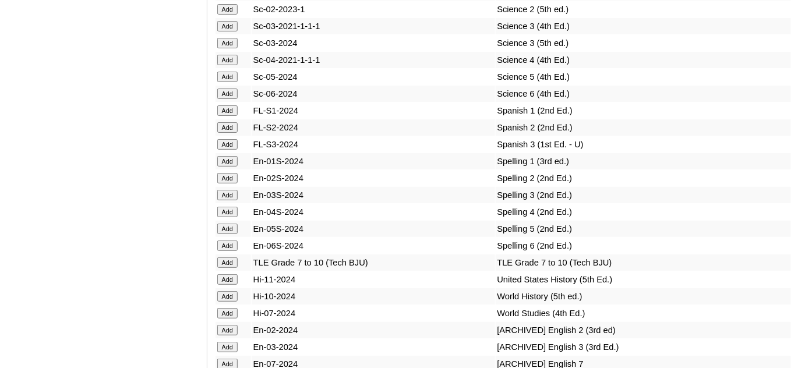
scroll to position [4500, 0]
